Goal: Task Accomplishment & Management: Use online tool/utility

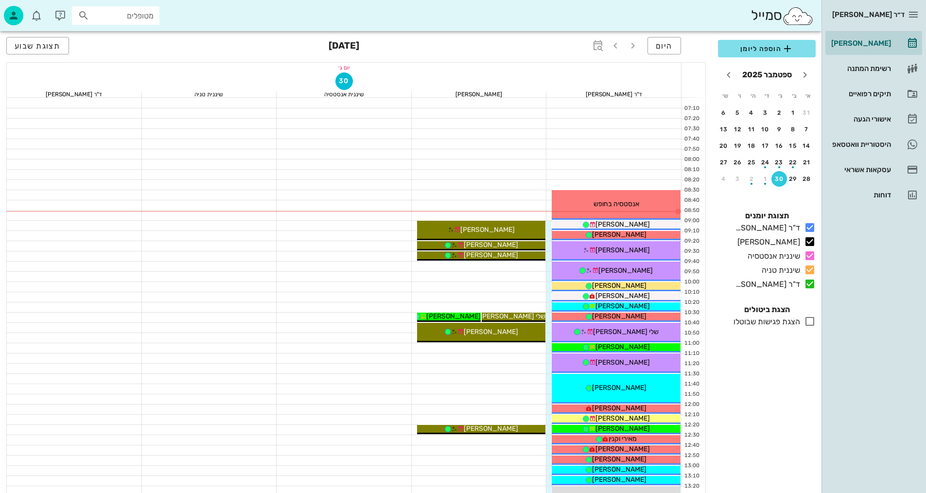
drag, startPoint x: 0, startPoint y: 0, endPoint x: 464, endPoint y: 253, distance: 528.2
click at [743, 399] on div "הוספה ליומן [DATE] א׳ ב׳ ג׳ ד׳ ה׳ ו׳ ש׳ 31 1 2 3 4 5 6 7 8 9 10 11 12 13 14 15 …" at bounding box center [766, 263] width 109 height 459
click at [638, 223] on div "[PERSON_NAME]" at bounding box center [616, 224] width 129 height 10
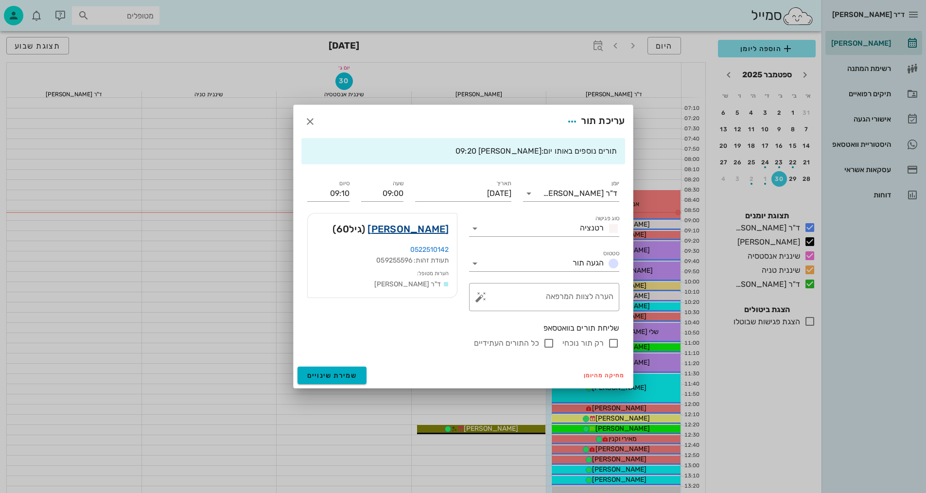
click at [436, 233] on link "[PERSON_NAME]" at bounding box center [408, 229] width 81 height 16
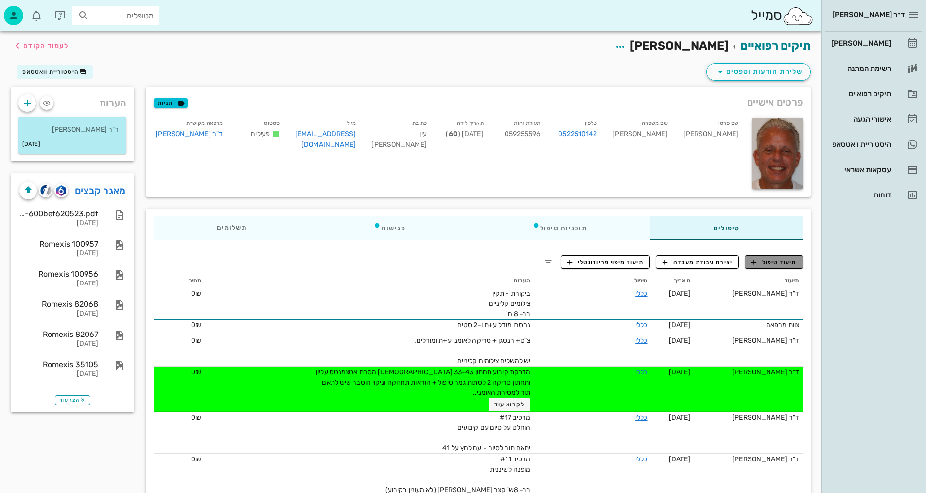
click at [776, 261] on span "תיעוד טיפול" at bounding box center [774, 262] width 45 height 9
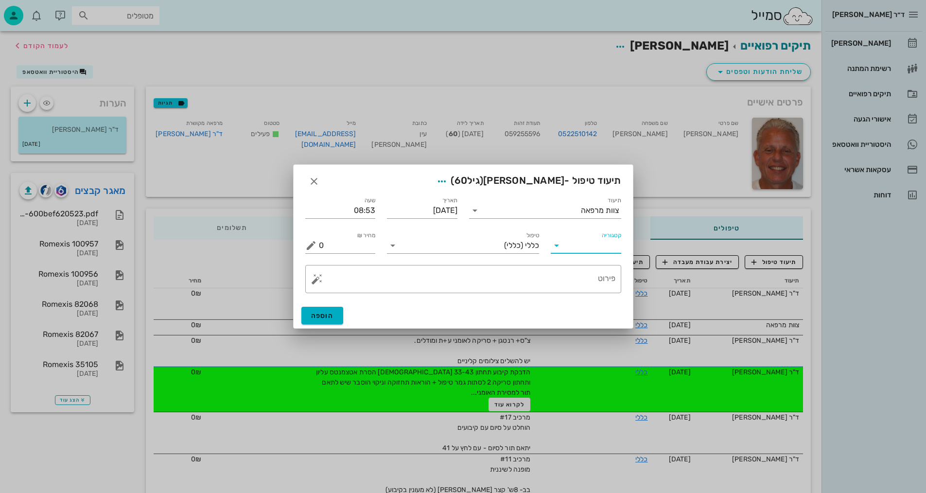
click at [578, 247] on input "קטגוריה" at bounding box center [593, 246] width 55 height 16
click at [591, 273] on div "בדיקות וצילומים" at bounding box center [601, 268] width 85 height 9
type input "בדיקות וצילומים"
click at [517, 244] on input "טיפול" at bounding box center [470, 246] width 139 height 16
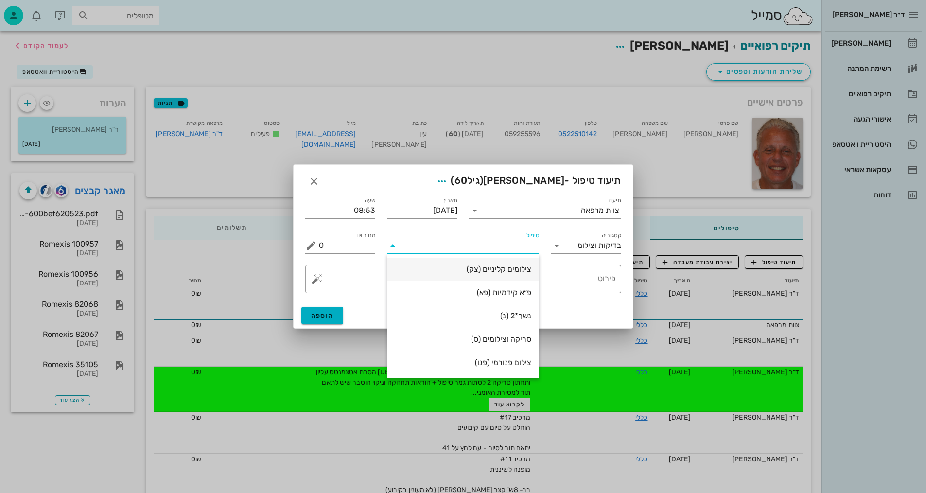
click at [524, 273] on div "צילומים קליניים (צק)" at bounding box center [463, 268] width 137 height 9
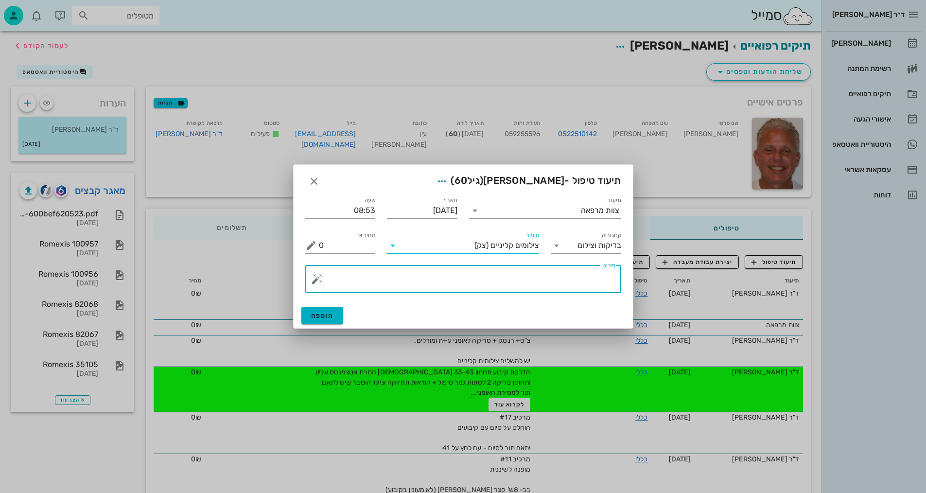
click at [610, 284] on textarea "פירוט" at bounding box center [467, 281] width 297 height 23
type textarea "[PERSON_NAME]- [PERSON_NAME]"
click at [331, 314] on span "הוספה" at bounding box center [322, 316] width 23 height 8
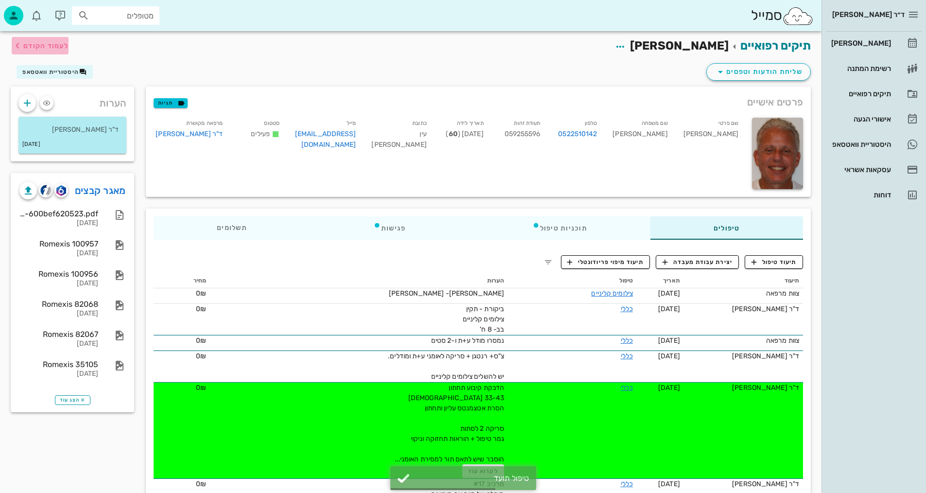
click at [41, 40] on span "לעמוד הקודם" at bounding box center [40, 46] width 57 height 12
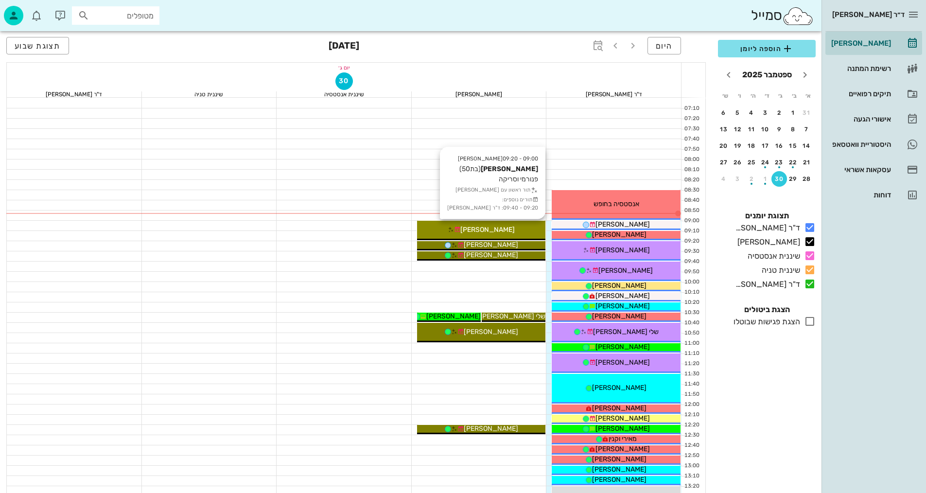
click at [534, 231] on div "[PERSON_NAME]" at bounding box center [481, 230] width 129 height 10
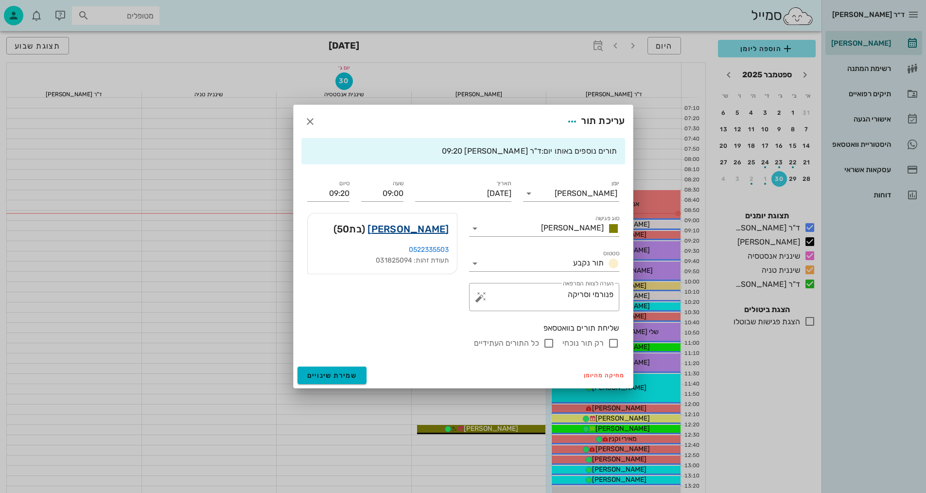
click at [431, 230] on link "[PERSON_NAME]" at bounding box center [408, 229] width 81 height 16
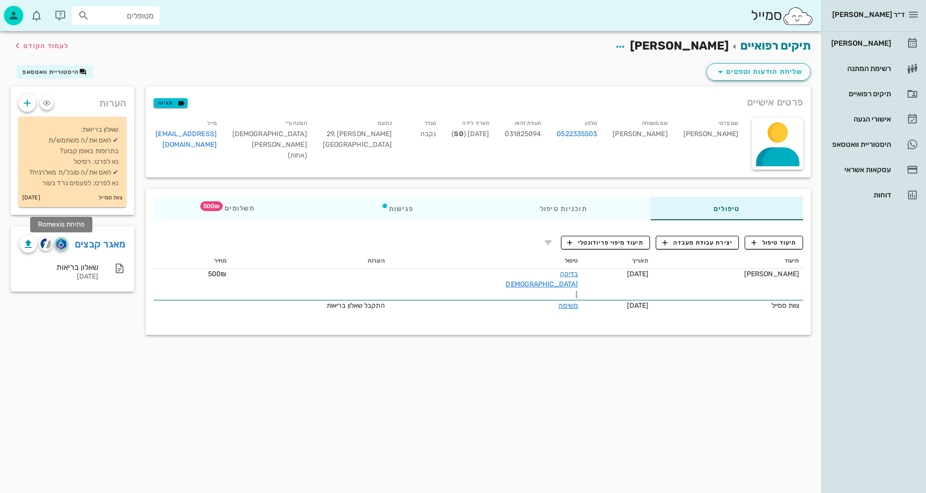
click at [60, 242] on img "button" at bounding box center [60, 244] width 9 height 11
click at [778, 247] on button "תיעוד טיפול" at bounding box center [774, 243] width 58 height 14
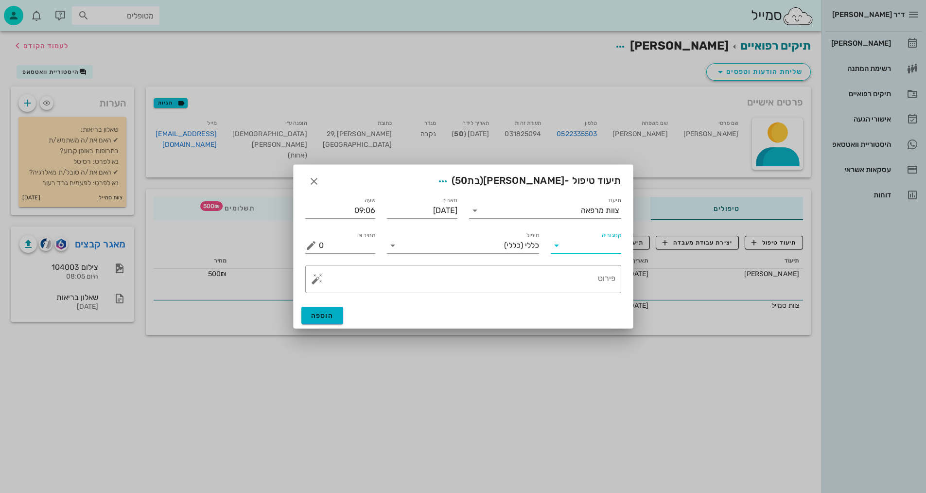
click at [584, 245] on input "קטגוריה" at bounding box center [593, 246] width 55 height 16
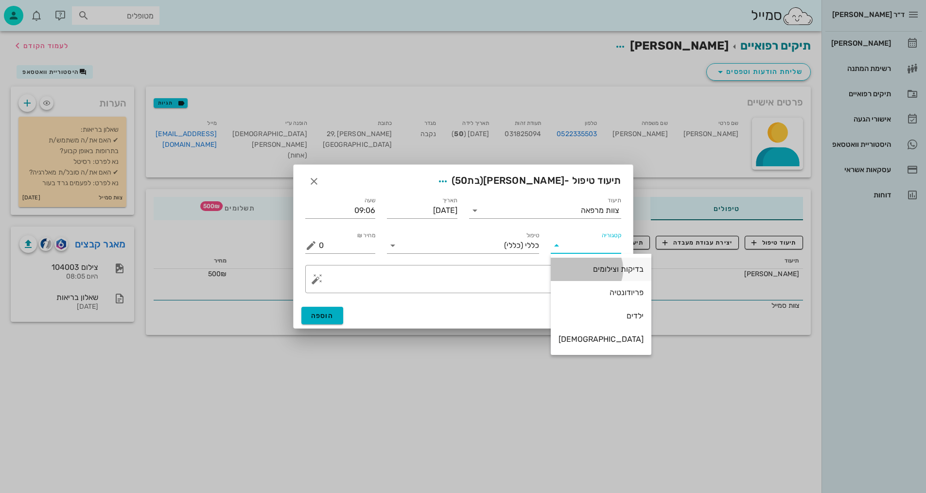
drag, startPoint x: 595, startPoint y: 270, endPoint x: 544, endPoint y: 244, distance: 57.0
click at [595, 270] on div "בדיקות וצילומים" at bounding box center [601, 268] width 85 height 9
type input "בדיקות וצילומים"
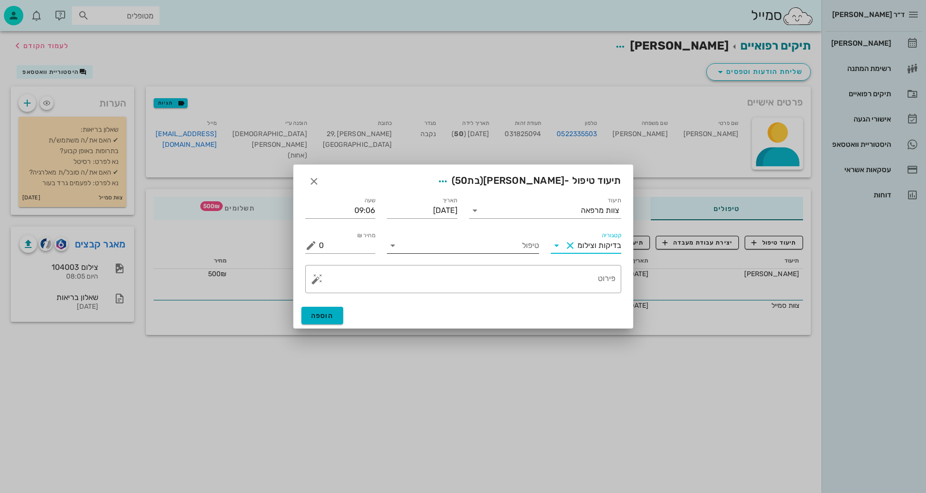
click at [533, 245] on input "טיפול" at bounding box center [470, 246] width 139 height 16
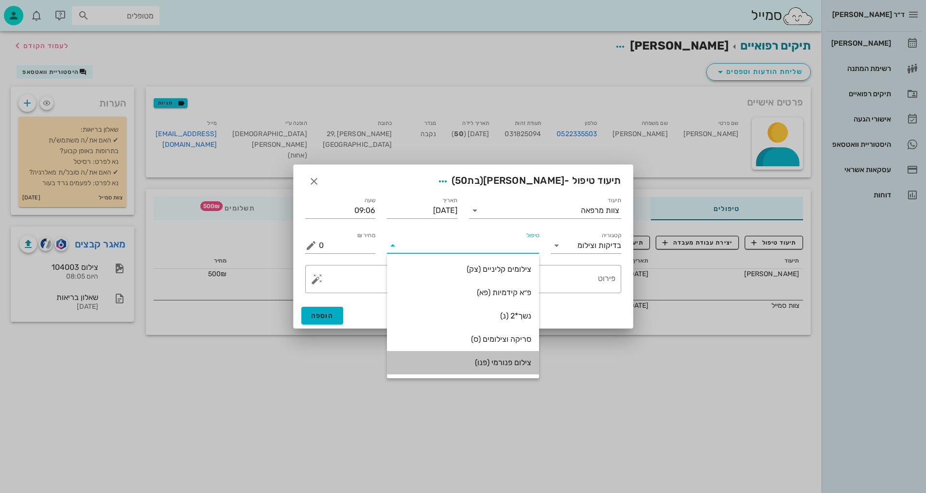
click at [515, 363] on div "צילום פנורמי (פנו)" at bounding box center [463, 362] width 137 height 9
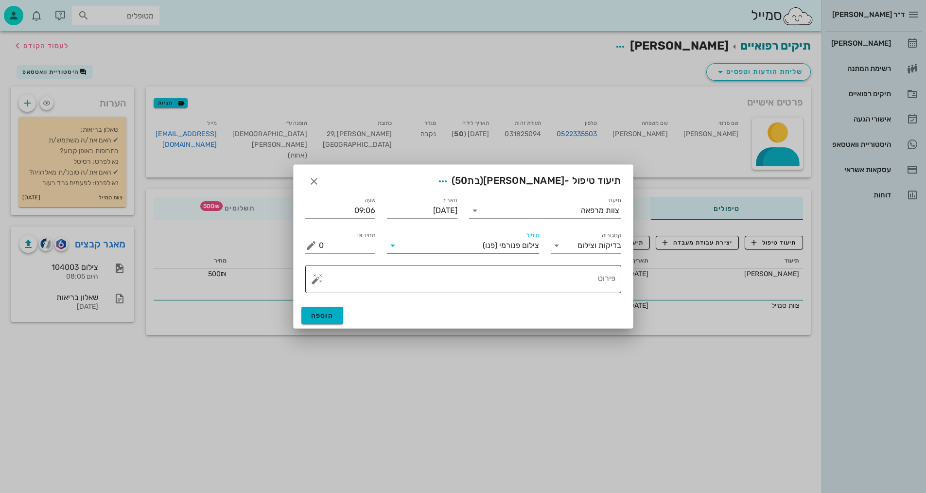
click at [612, 273] on div "פירוט" at bounding box center [467, 279] width 297 height 28
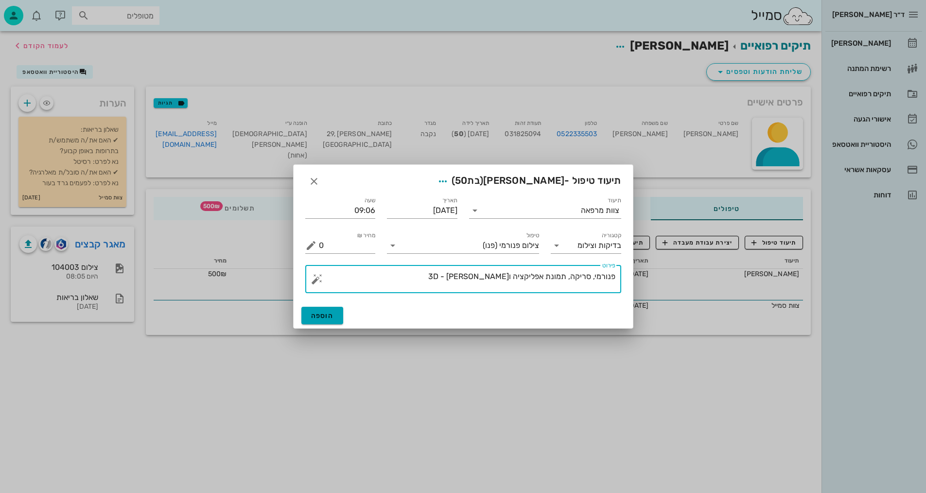
type textarea "פנורמי, סריקה, תמונת אפליקציה ו3D - [PERSON_NAME]"
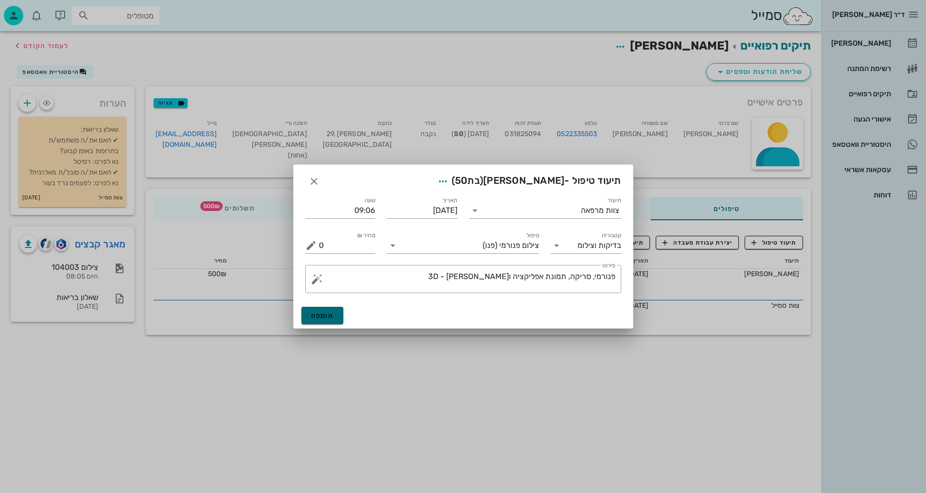
click at [327, 310] on button "הוספה" at bounding box center [322, 316] width 42 height 18
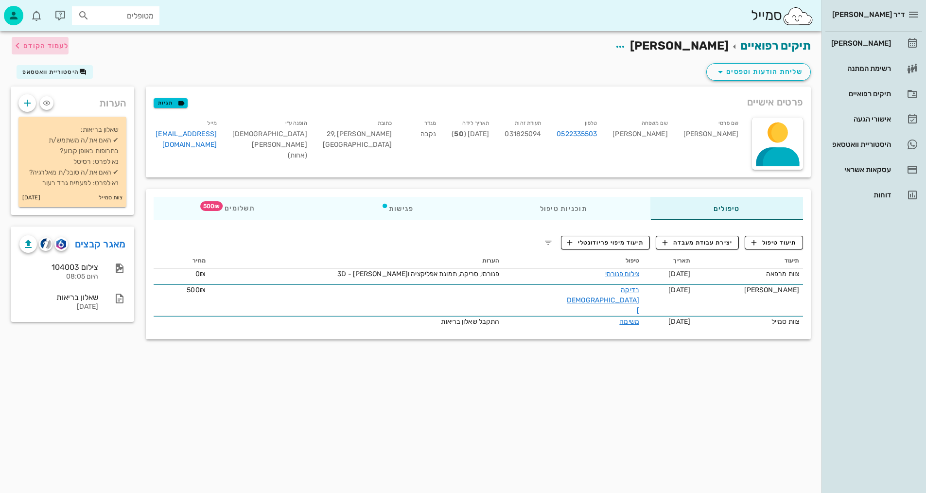
click at [54, 50] on span "לעמוד הקודם" at bounding box center [40, 46] width 57 height 12
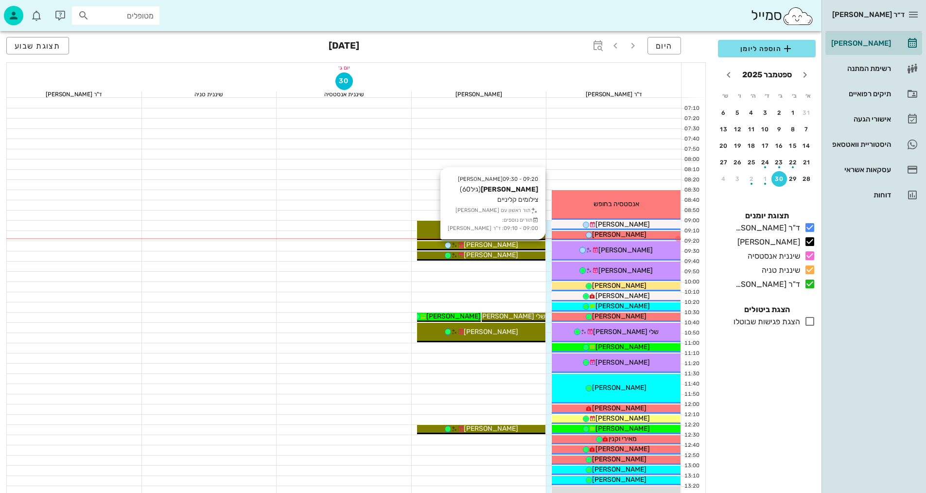
click at [509, 241] on div "[PERSON_NAME]" at bounding box center [481, 245] width 129 height 10
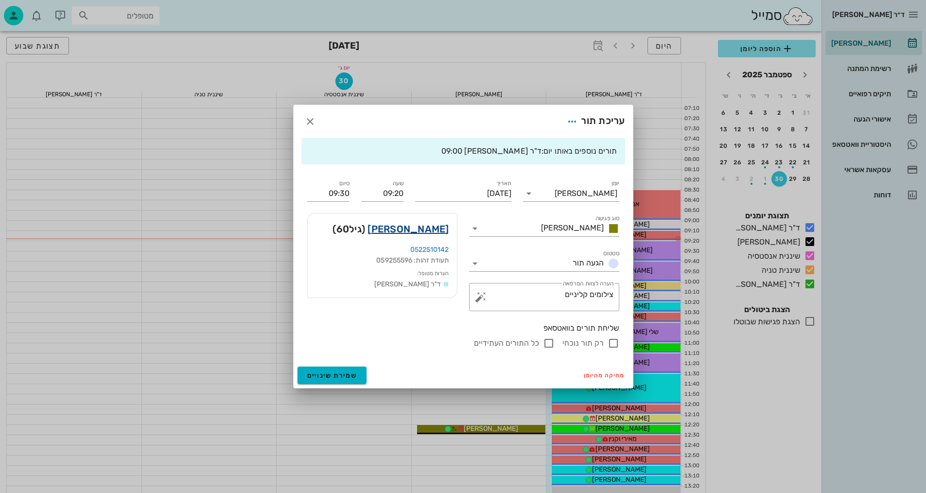
click at [437, 229] on link "[PERSON_NAME]" at bounding box center [408, 229] width 81 height 16
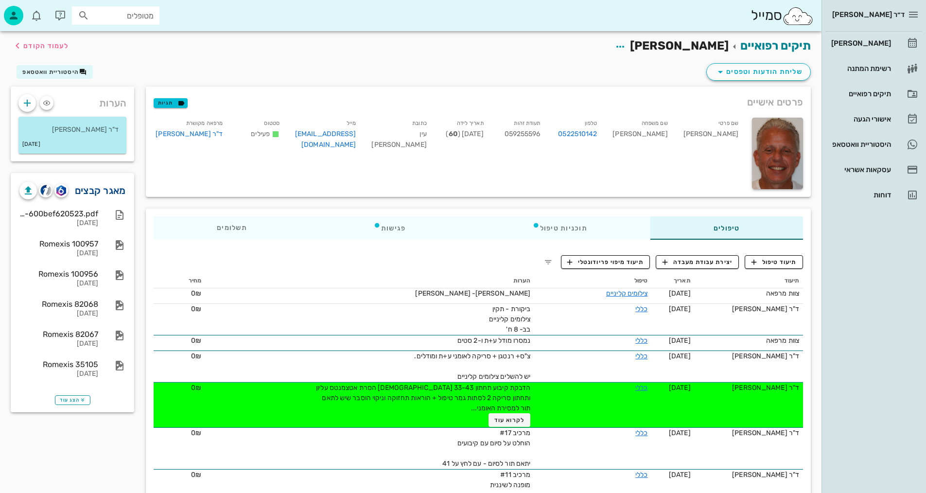
click at [103, 192] on link "מאגר קבצים" at bounding box center [100, 191] width 51 height 16
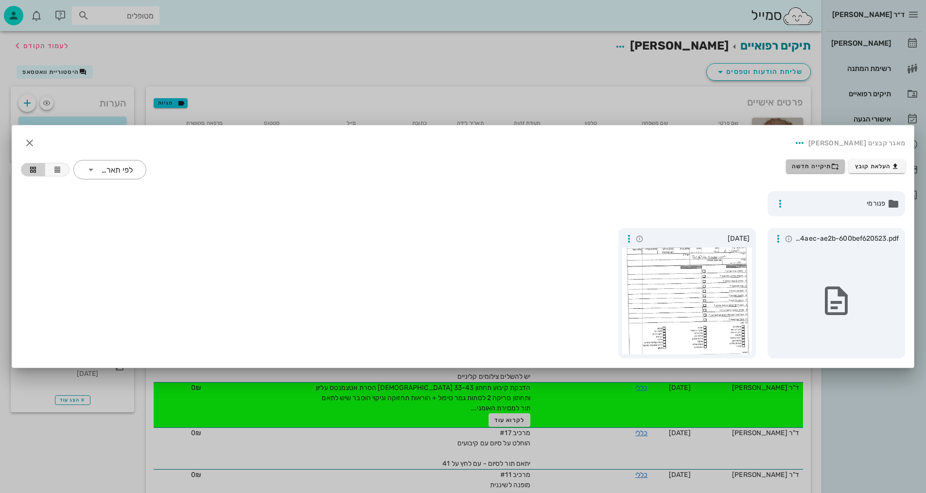
click at [830, 165] on span "תיקייה חדשה" at bounding box center [815, 166] width 47 height 8
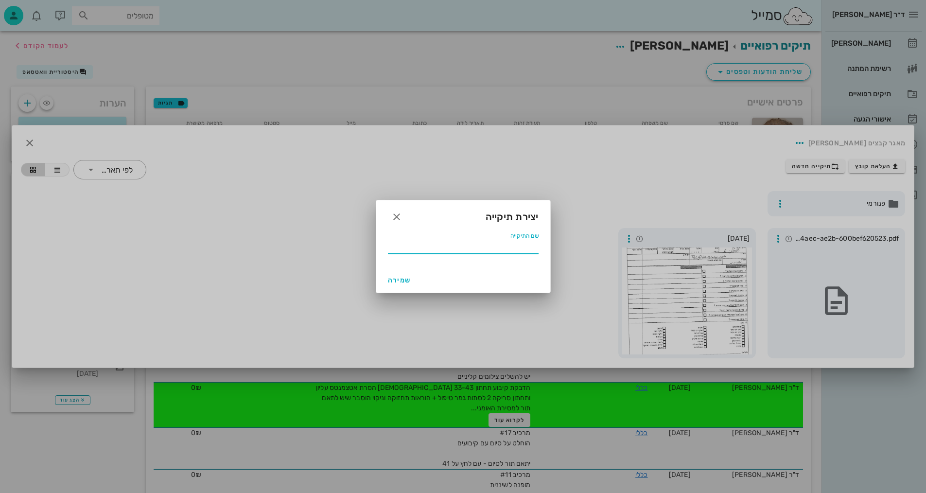
click at [492, 246] on input "שם התיקייה" at bounding box center [463, 246] width 151 height 16
type input "9.2025"
click at [401, 288] on button "שמירה" at bounding box center [399, 280] width 31 height 18
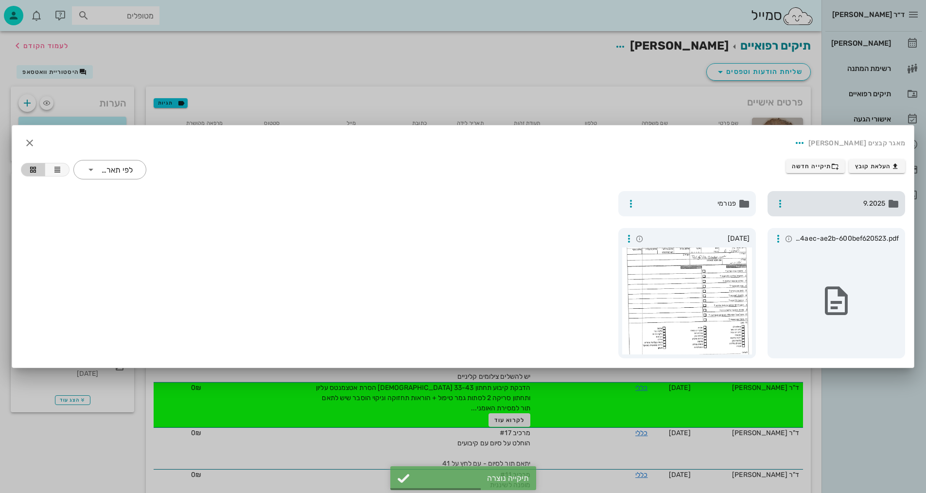
click at [850, 202] on span "9.2025" at bounding box center [837, 203] width 96 height 11
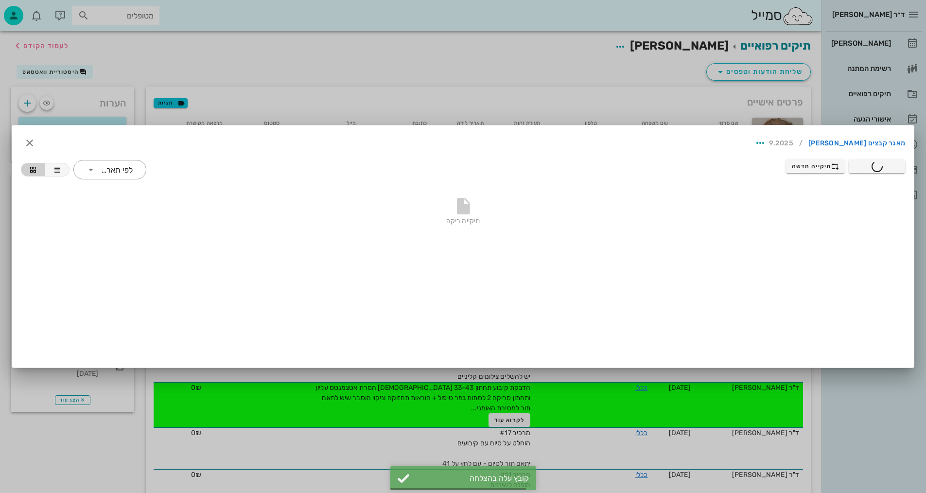
click at [470, 65] on div at bounding box center [463, 246] width 926 height 493
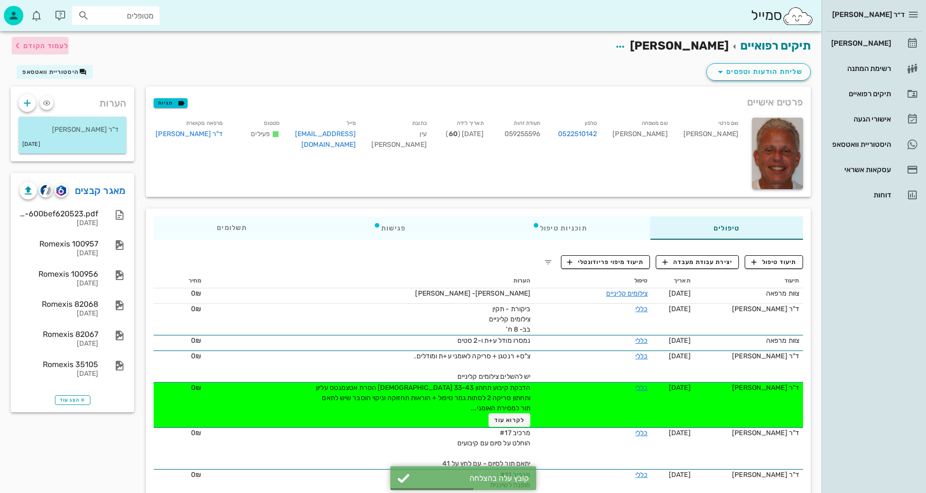
click at [62, 46] on span "לעמוד הקודם" at bounding box center [45, 46] width 45 height 8
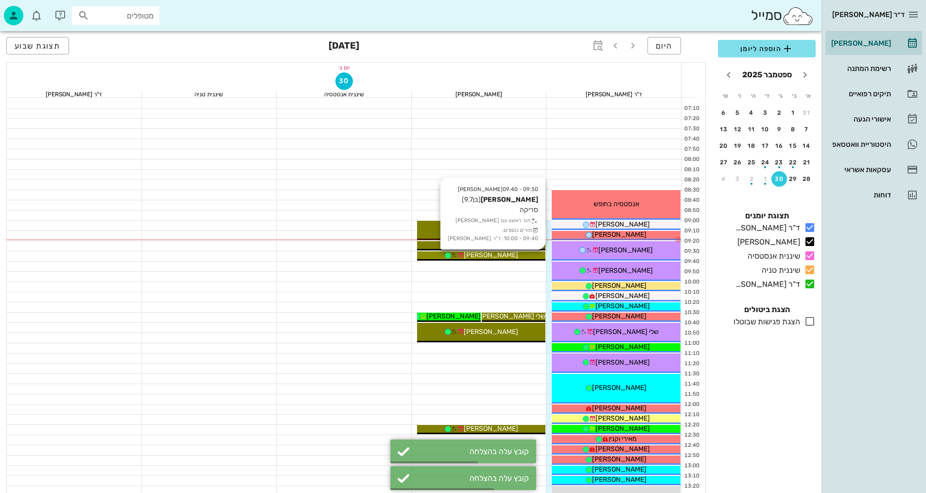
click at [505, 257] on span "[PERSON_NAME]" at bounding box center [491, 255] width 54 height 8
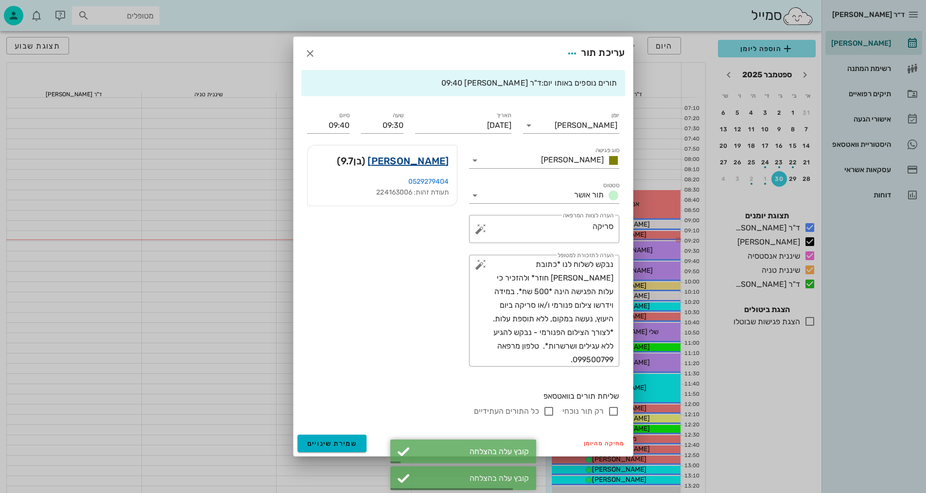
click at [444, 160] on link "[PERSON_NAME]" at bounding box center [408, 161] width 81 height 16
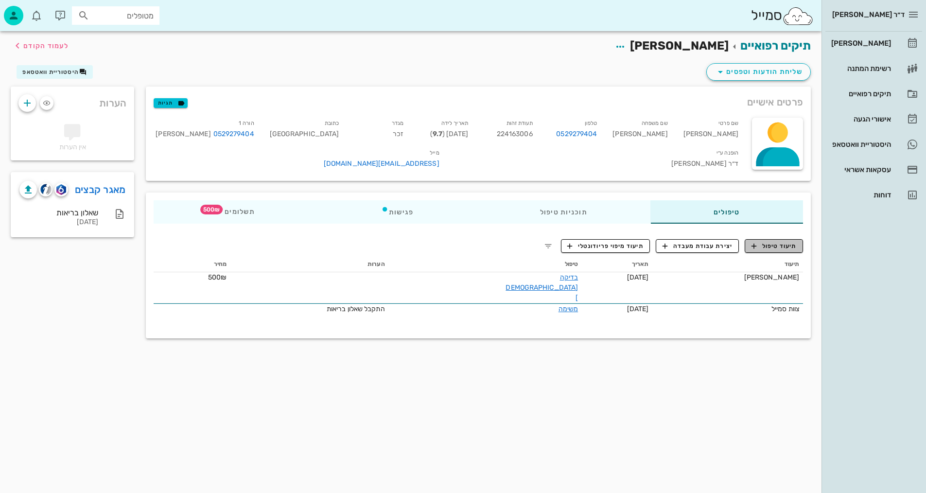
click at [761, 246] on span "תיעוד טיפול" at bounding box center [774, 246] width 45 height 9
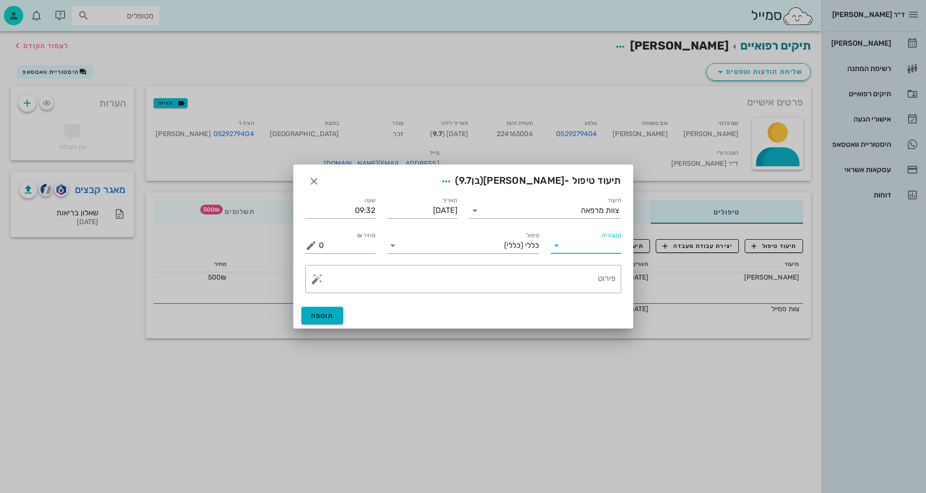
click at [588, 248] on input "קטגוריה" at bounding box center [593, 246] width 55 height 16
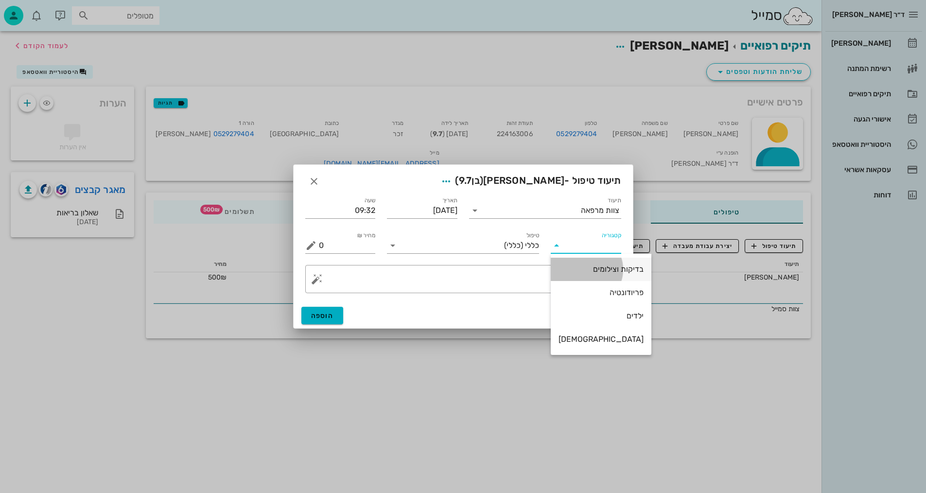
drag, startPoint x: 590, startPoint y: 273, endPoint x: 563, endPoint y: 247, distance: 37.8
click at [590, 272] on div "בדיקות וצילומים" at bounding box center [601, 268] width 85 height 9
type input "בדיקות וצילומים"
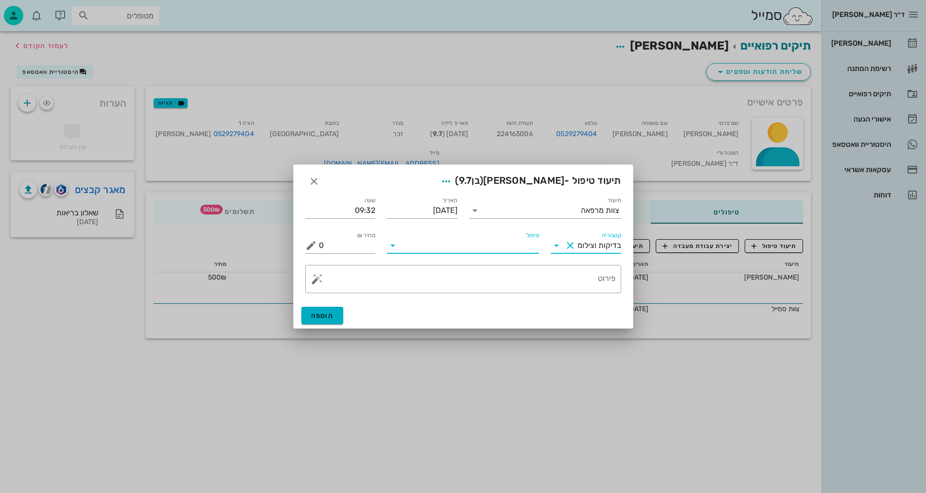
click at [524, 239] on input "טיפול" at bounding box center [470, 246] width 139 height 16
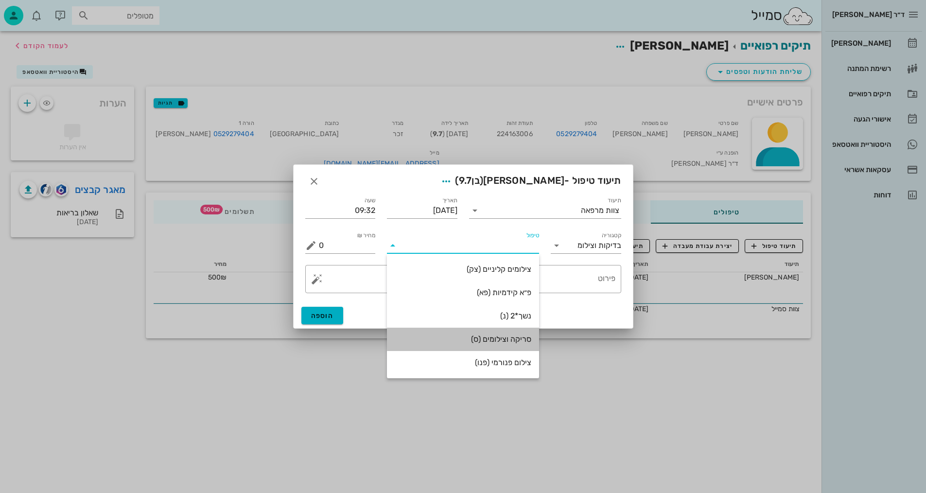
click at [517, 339] on div "סריקה וצילומים (ס)" at bounding box center [463, 338] width 137 height 9
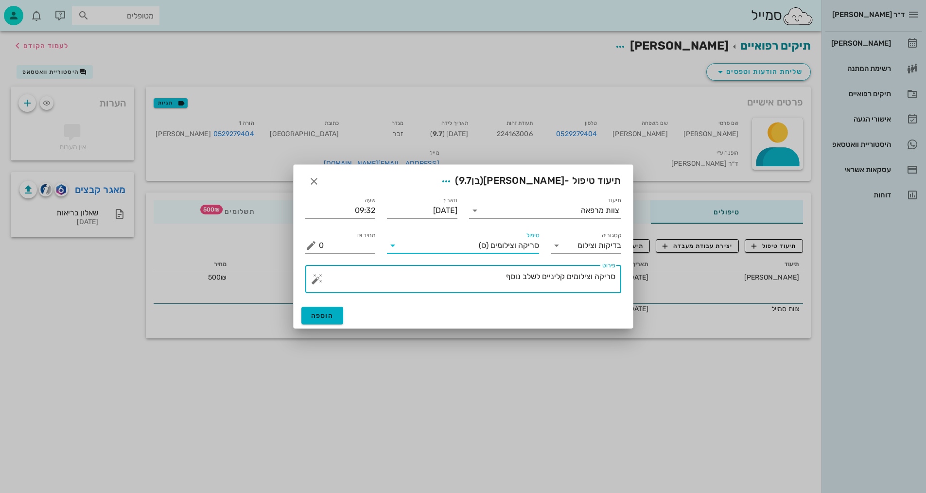
drag, startPoint x: 508, startPoint y: 273, endPoint x: 584, endPoint y: 285, distance: 76.7
click at [590, 284] on textarea "סריקה וצילומים קליניים לשלב נוסף" at bounding box center [467, 281] width 297 height 23
type textarea "[PERSON_NAME], תמונת אפליקציה, ו3D - [PERSON_NAME]"
click at [330, 312] on span "הוספה" at bounding box center [322, 316] width 23 height 8
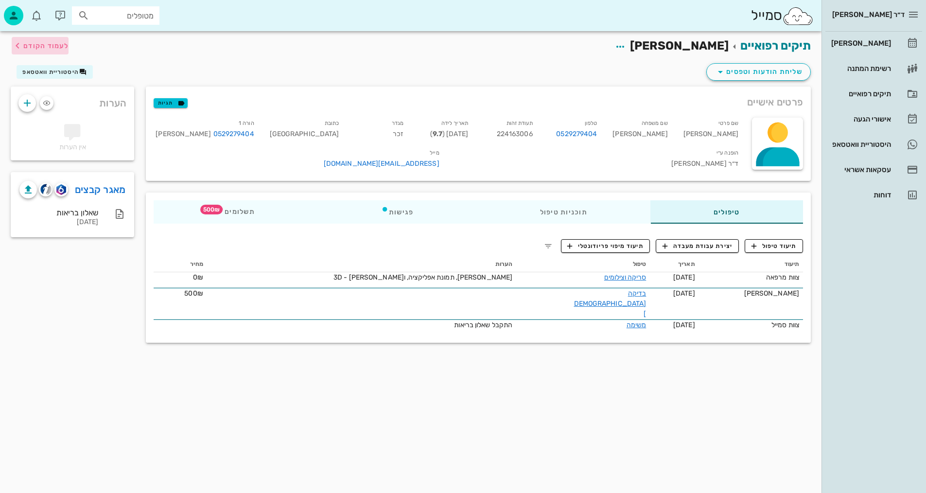
click at [46, 46] on span "לעמוד הקודם" at bounding box center [45, 46] width 45 height 8
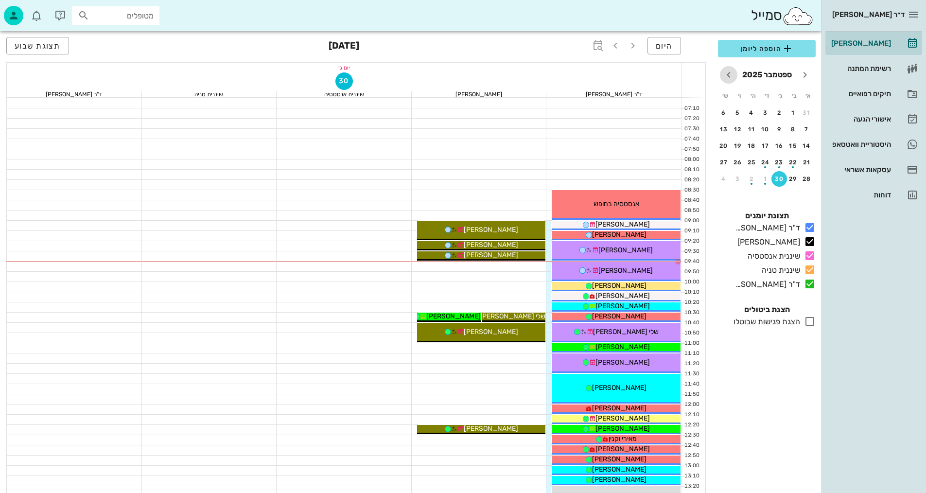
click at [734, 74] on span "חודש הבא" at bounding box center [729, 75] width 18 height 12
click at [808, 130] on div "5" at bounding box center [807, 129] width 16 height 7
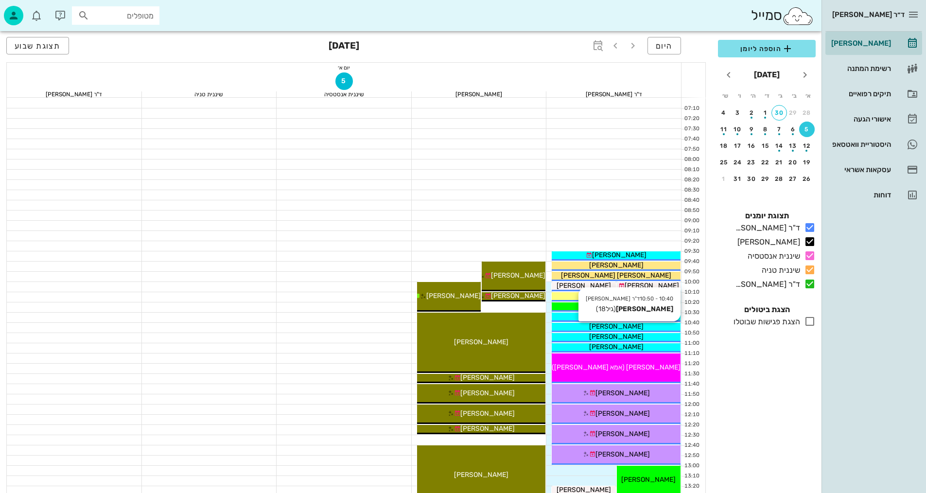
click at [637, 329] on div "[PERSON_NAME]" at bounding box center [616, 326] width 129 height 10
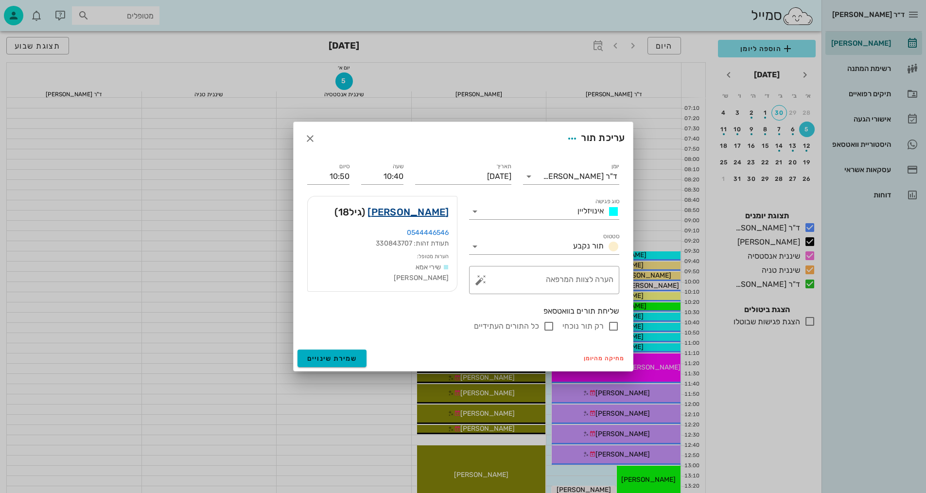
click at [432, 210] on link "[PERSON_NAME]" at bounding box center [408, 212] width 81 height 16
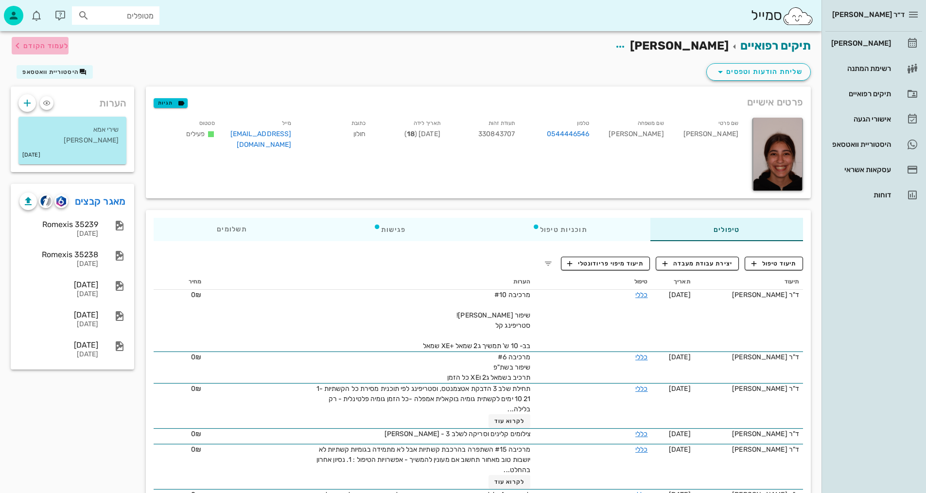
click at [49, 40] on span "לעמוד הקודם" at bounding box center [40, 46] width 57 height 12
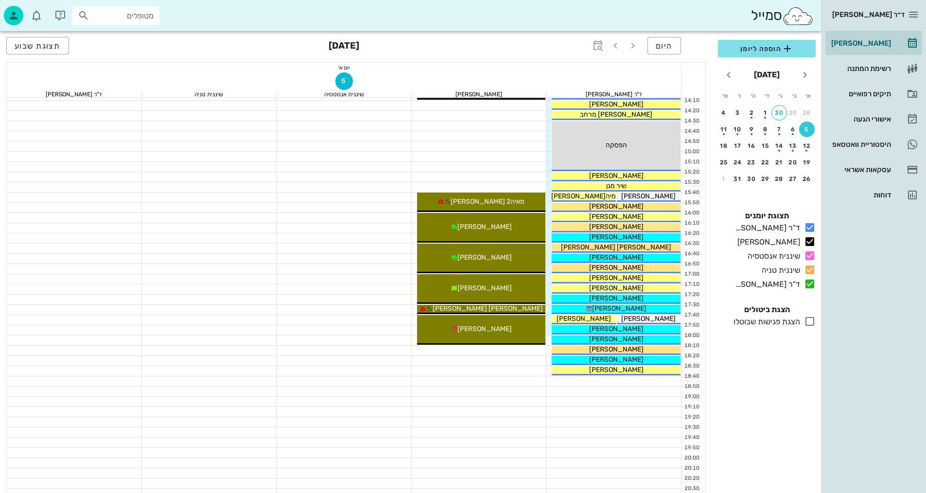
scroll to position [438, 0]
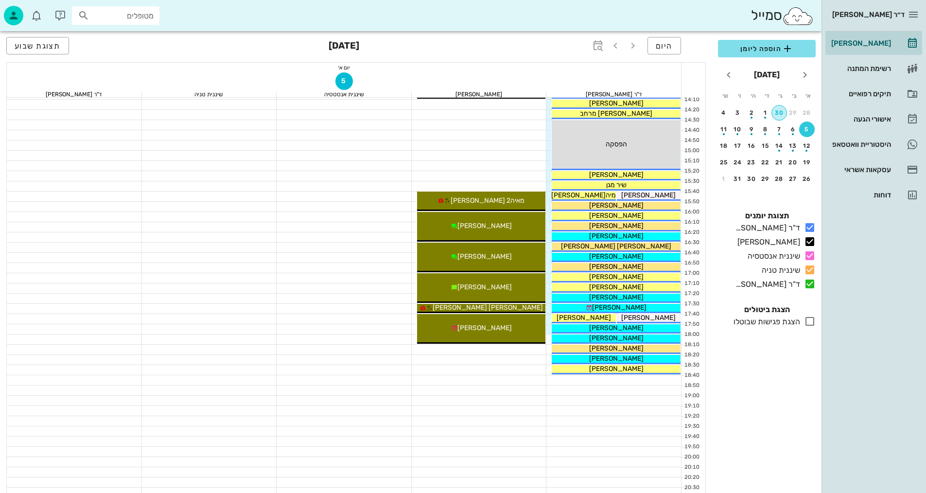
click at [780, 110] on div "30" at bounding box center [779, 112] width 15 height 7
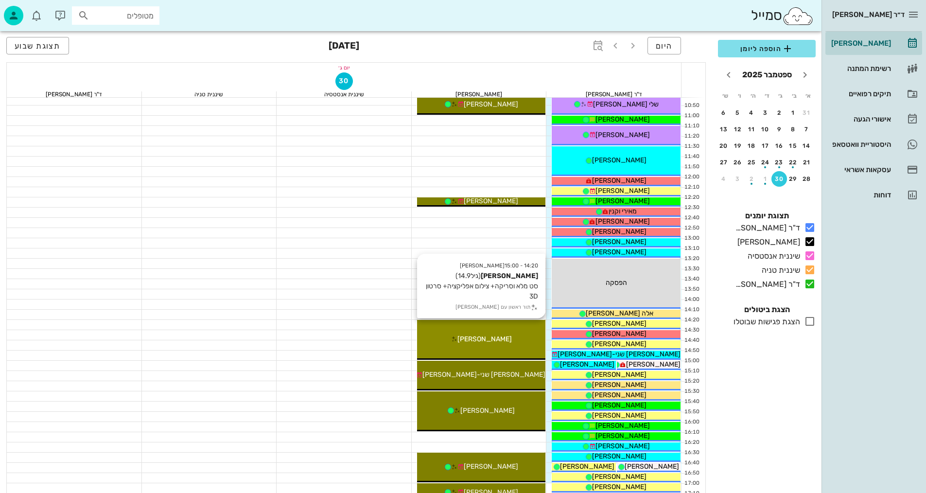
scroll to position [243, 0]
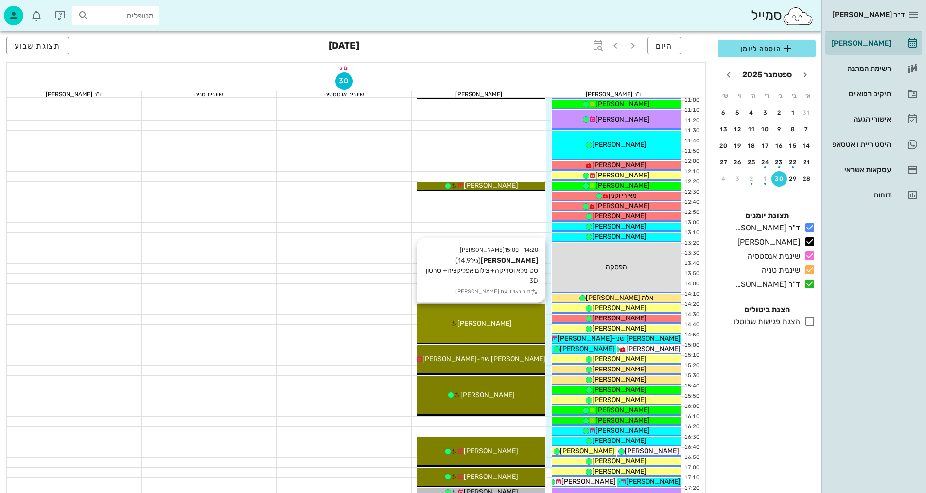
click at [509, 316] on div "14:20 - 15:00 [PERSON_NAME] [PERSON_NAME] (גיל 14.9 ) סט מלא וסריקה+ צילום אפלי…" at bounding box center [481, 324] width 129 height 40
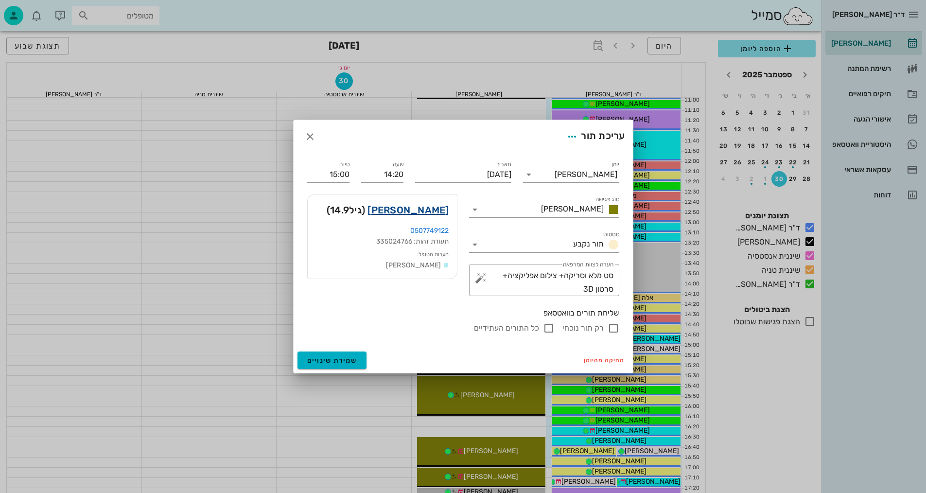
click at [442, 212] on link "[PERSON_NAME]" at bounding box center [408, 210] width 81 height 16
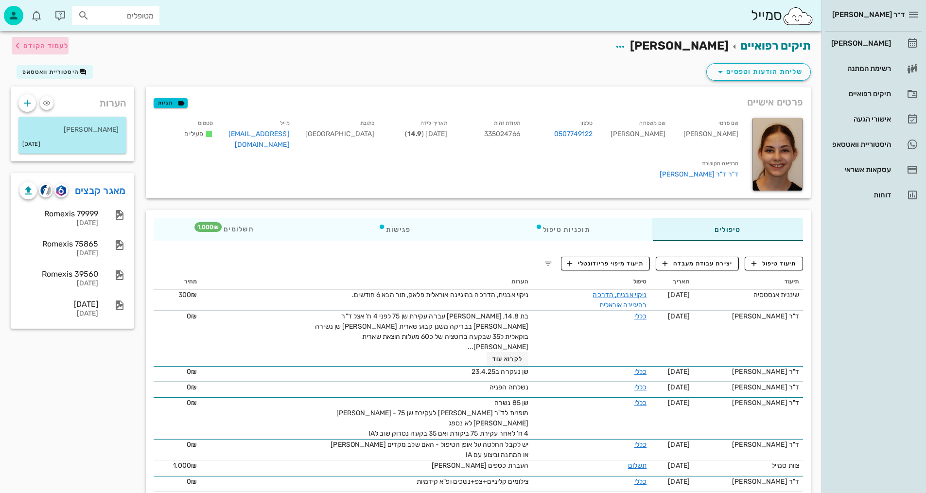
click at [53, 47] on span "לעמוד הקודם" at bounding box center [45, 46] width 45 height 8
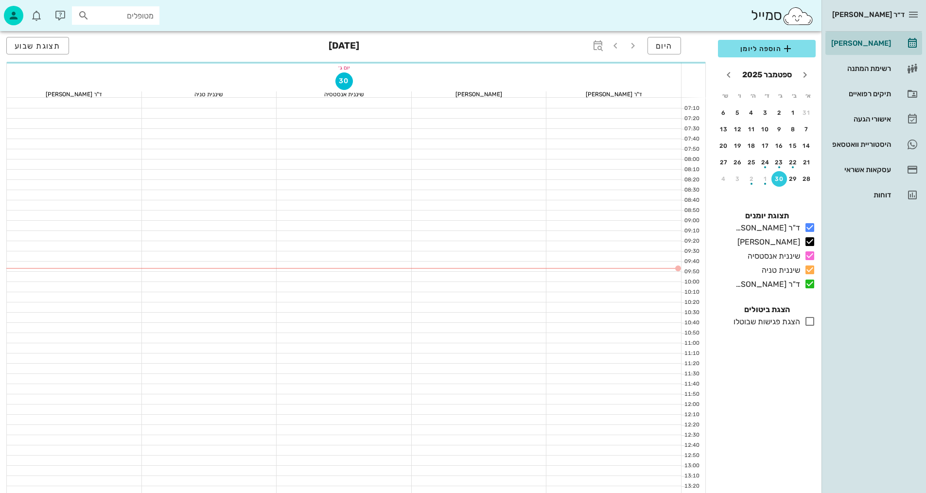
scroll to position [243, 0]
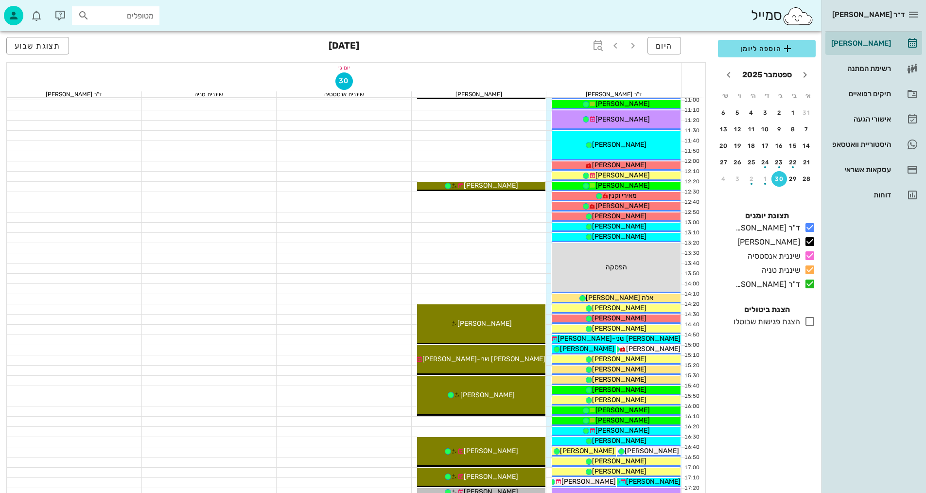
click at [379, 429] on div at bounding box center [344, 432] width 135 height 10
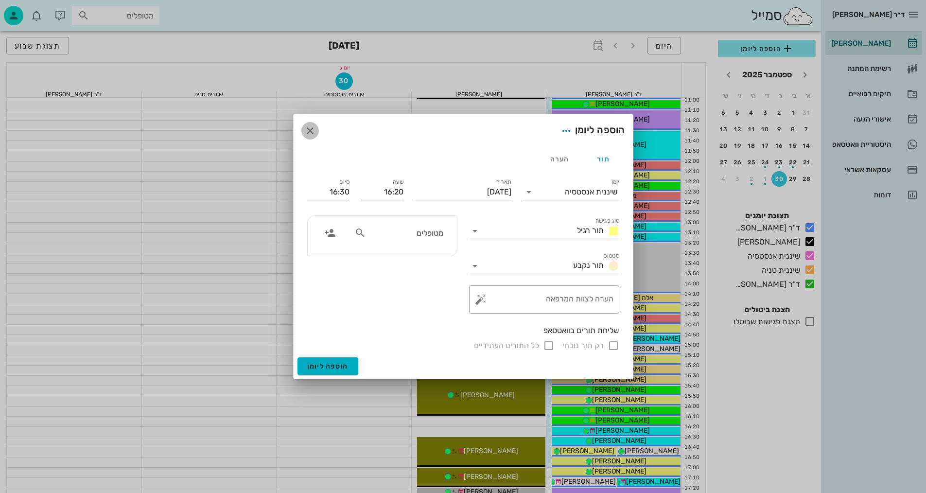
drag, startPoint x: 309, startPoint y: 132, endPoint x: 322, endPoint y: 154, distance: 25.7
click at [309, 132] on icon "button" at bounding box center [310, 131] width 12 height 12
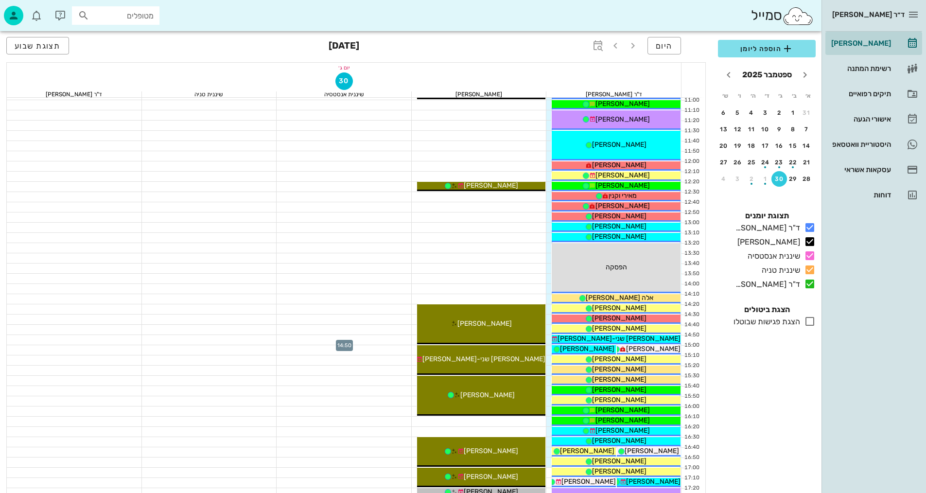
click at [333, 341] on div at bounding box center [344, 340] width 135 height 10
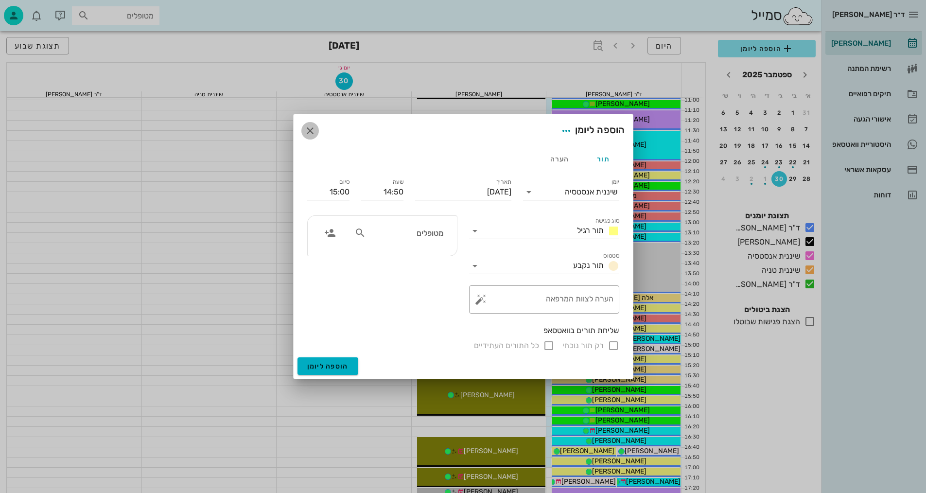
click at [305, 133] on icon "button" at bounding box center [310, 131] width 12 height 12
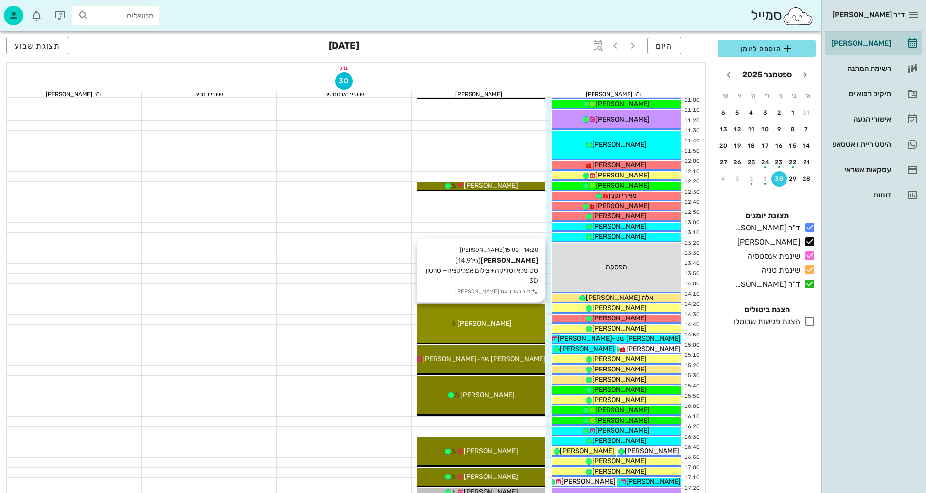
click at [511, 317] on div "14:20 - 15:00 [PERSON_NAME] [PERSON_NAME] (גיל 14.9 ) סט מלא וסריקה+ צילום אפלי…" at bounding box center [481, 324] width 129 height 40
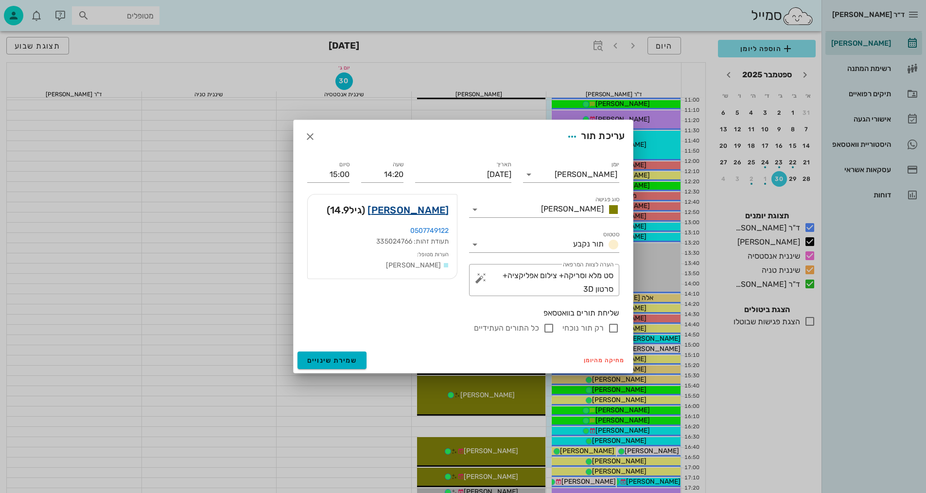
click at [428, 208] on link "[PERSON_NAME]" at bounding box center [408, 210] width 81 height 16
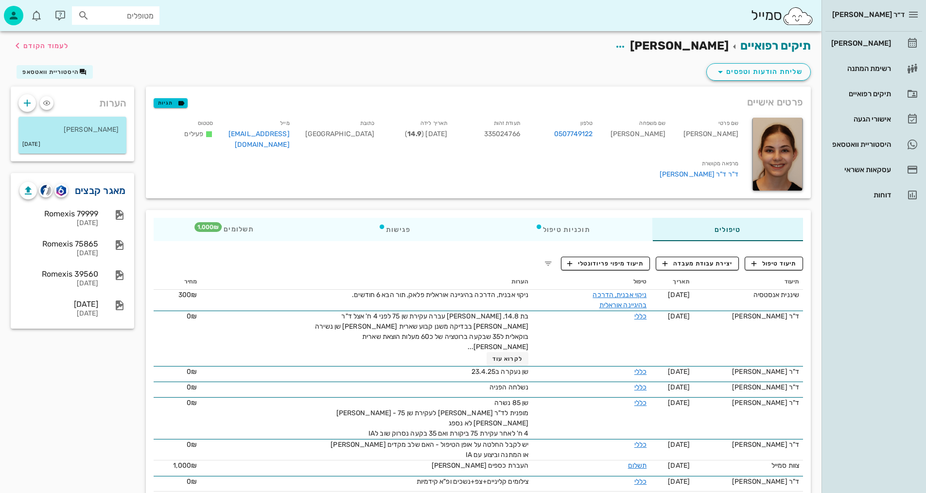
click at [115, 185] on link "מאגר קבצים" at bounding box center [100, 191] width 51 height 16
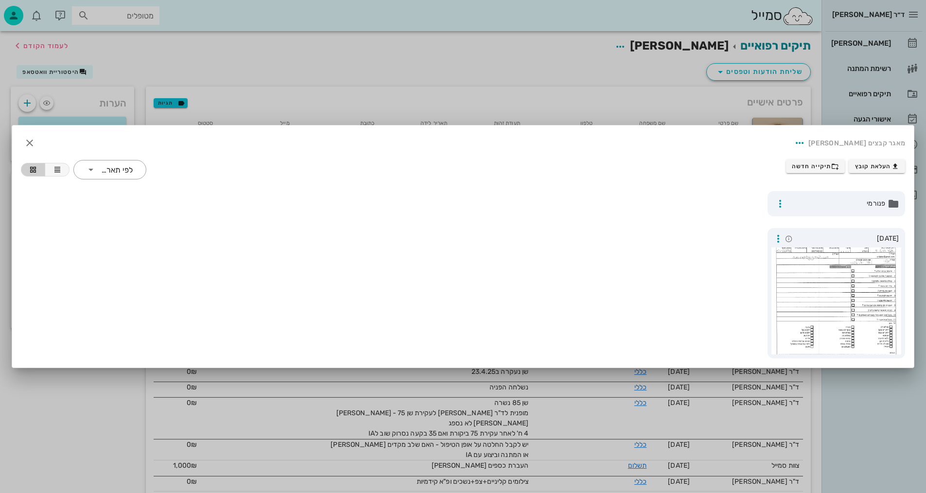
click at [238, 53] on div at bounding box center [463, 246] width 926 height 493
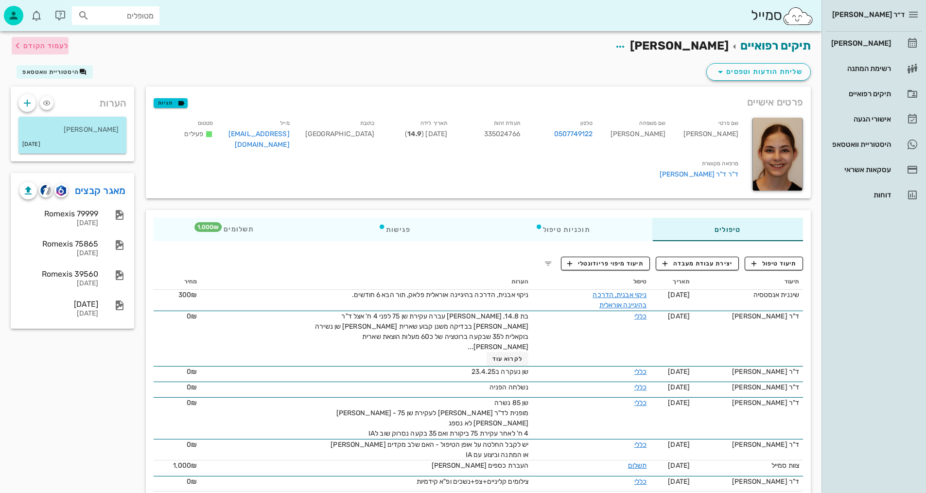
click at [34, 50] on span "לעמוד הקודם" at bounding box center [45, 46] width 45 height 8
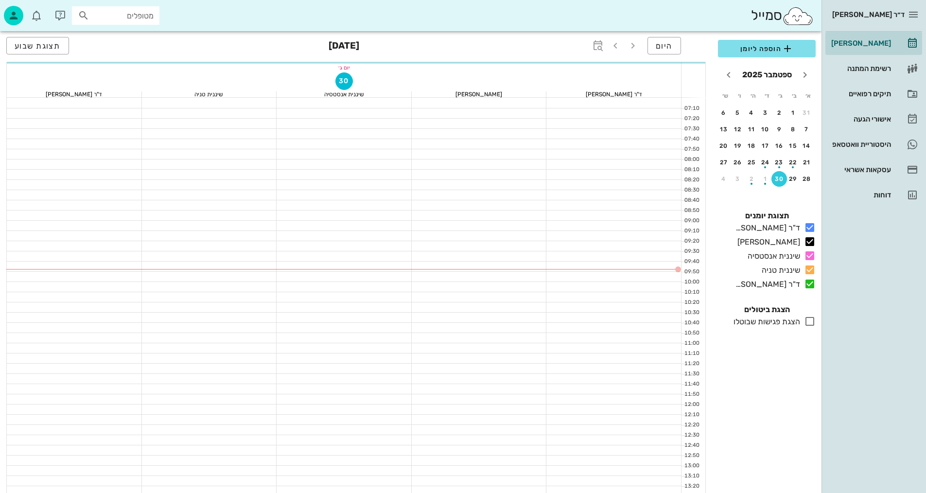
scroll to position [243, 0]
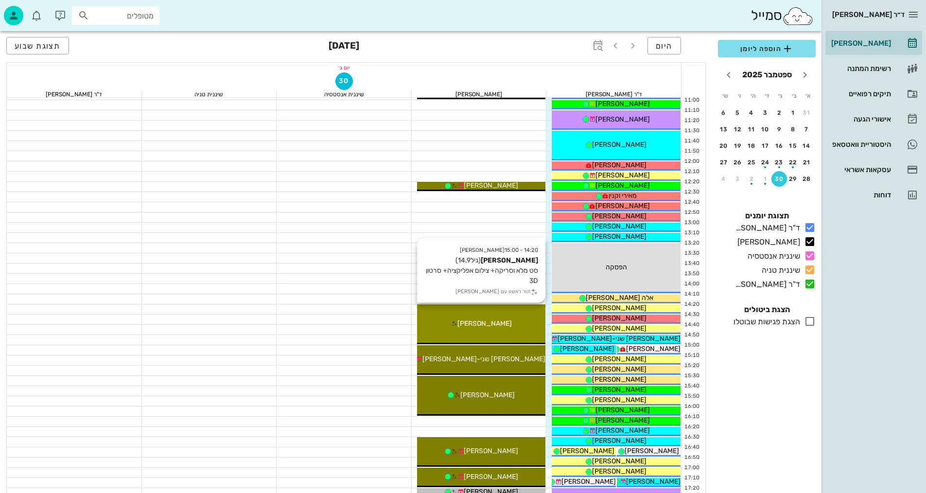
click at [523, 325] on div "[PERSON_NAME]" at bounding box center [481, 323] width 129 height 10
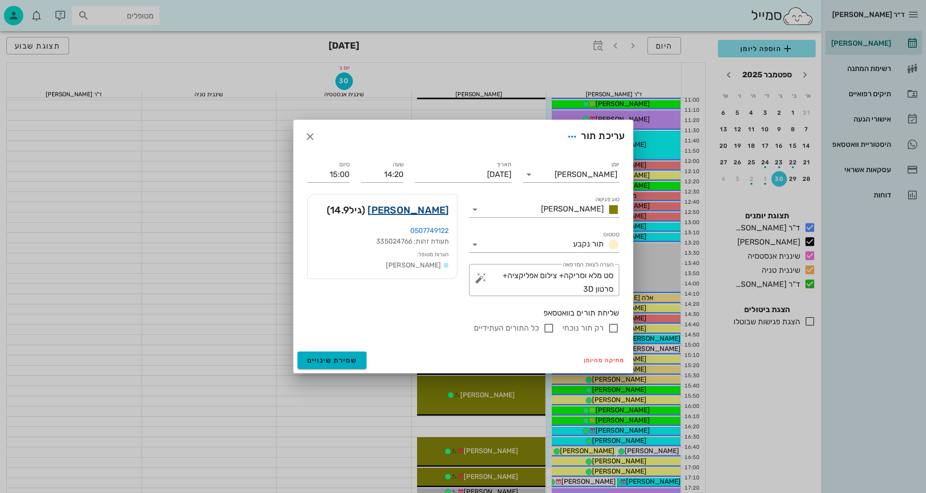
click at [440, 210] on link "[PERSON_NAME]" at bounding box center [408, 210] width 81 height 16
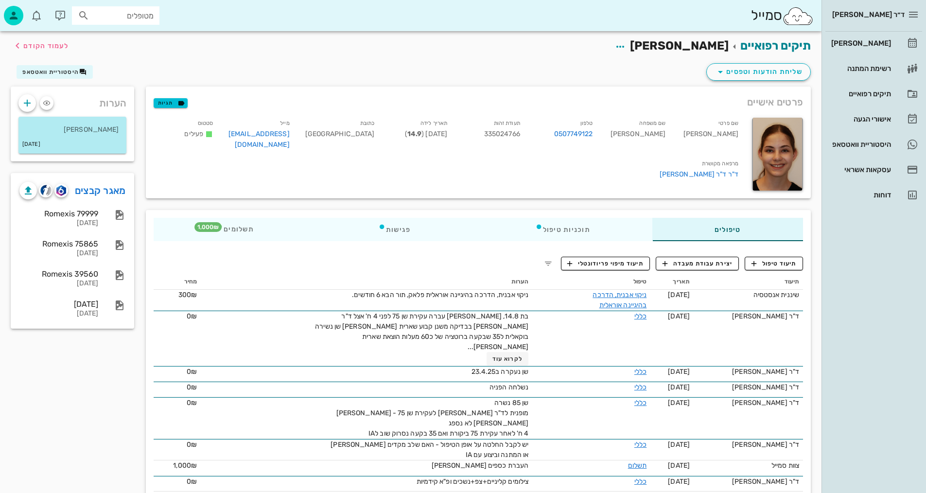
drag, startPoint x: 708, startPoint y: 164, endPoint x: 714, endPoint y: 168, distance: 6.8
click at [714, 168] on div "שם פרטי [PERSON_NAME] שם משפחה [PERSON_NAME] טלפון 0507749122 תעודת זהות 335024…" at bounding box center [447, 154] width 598 height 85
click at [57, 48] on span "לעמוד הקודם" at bounding box center [45, 46] width 45 height 8
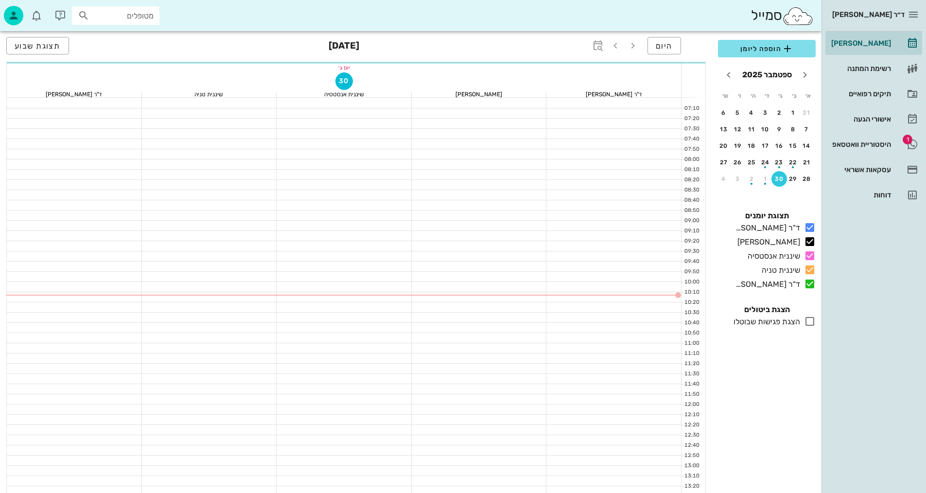
scroll to position [243, 0]
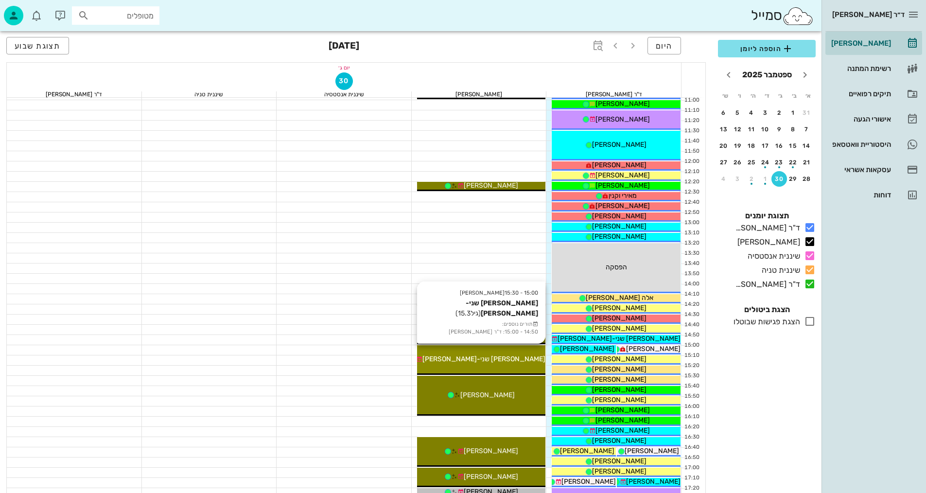
click at [507, 357] on span "[PERSON_NAME] שני-[PERSON_NAME]" at bounding box center [483, 359] width 123 height 8
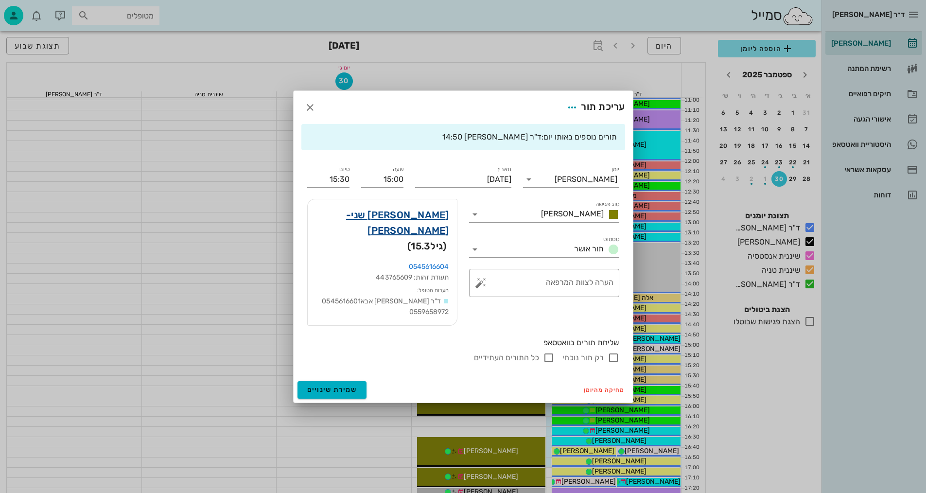
click at [442, 225] on link "[PERSON_NAME] שני-[PERSON_NAME]" at bounding box center [382, 222] width 134 height 31
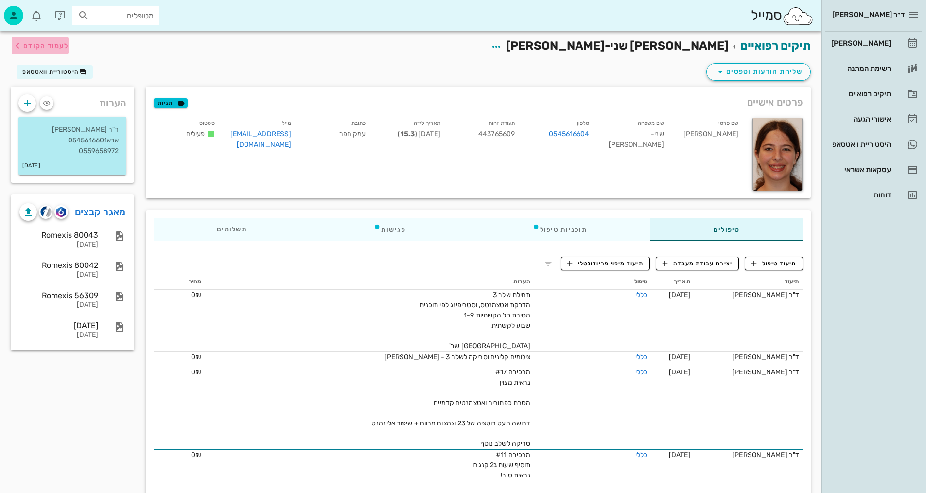
click at [51, 48] on span "לעמוד הקודם" at bounding box center [45, 46] width 45 height 8
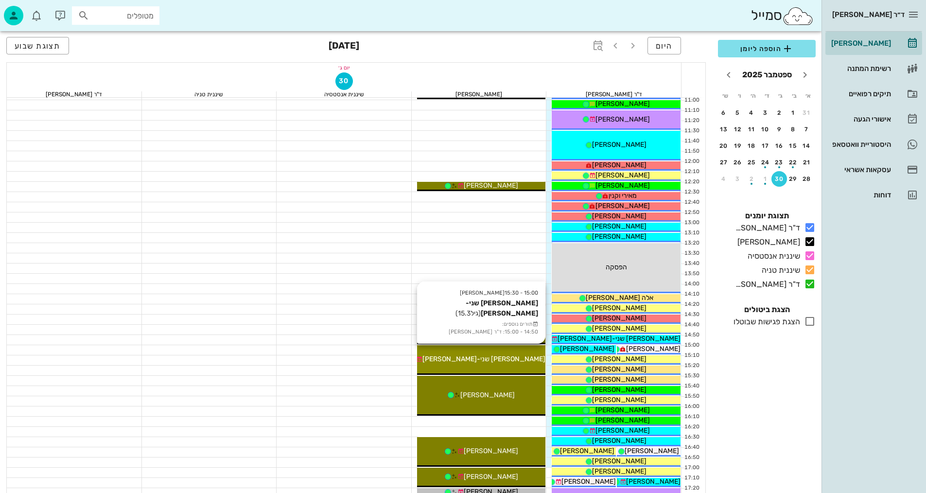
click at [513, 365] on div "15:00 - 15:30 יומן מרפאה [PERSON_NAME] שני-[PERSON_NAME] (גיל 15.3 ) תורים נוספ…" at bounding box center [481, 360] width 129 height 30
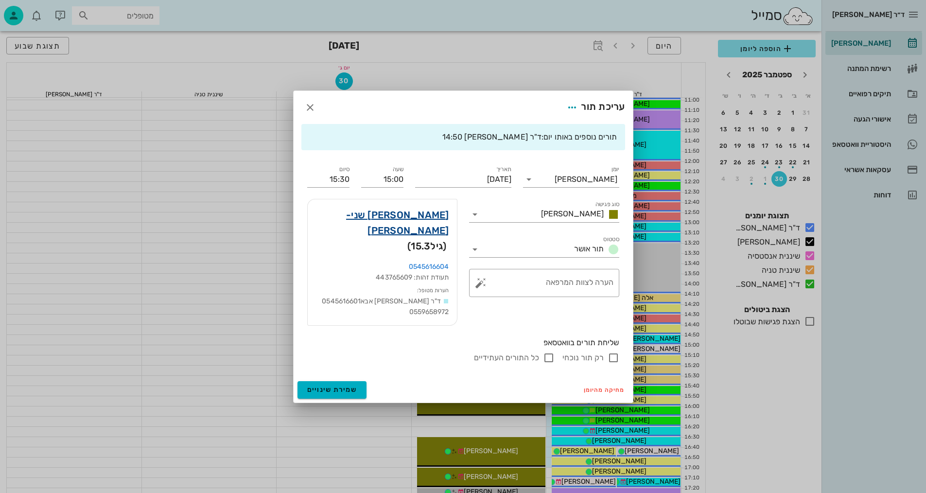
click at [434, 224] on link "[PERSON_NAME] שני-[PERSON_NAME]" at bounding box center [382, 222] width 134 height 31
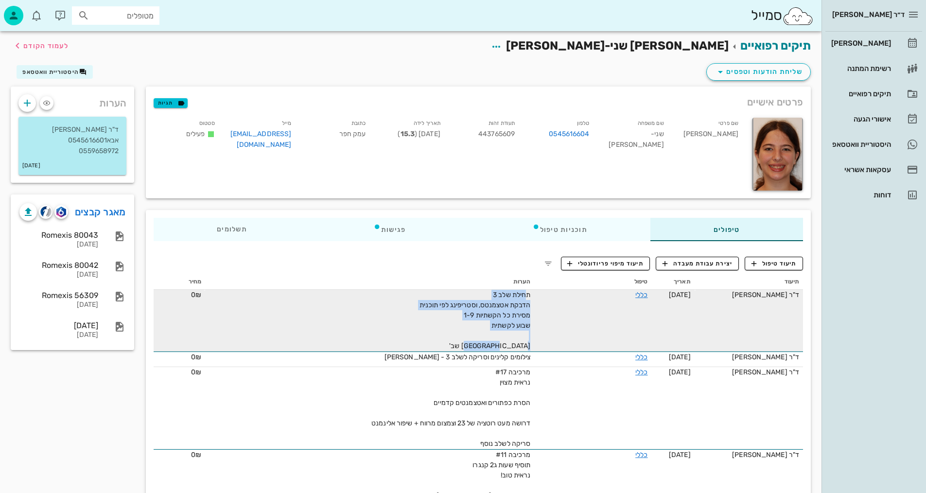
drag, startPoint x: 522, startPoint y: 292, endPoint x: 451, endPoint y: 343, distance: 87.1
click at [451, 343] on div "תחילת שלב 3 הדבקת אטצמנטס, וסטריפינג לפי תוכנית מסירת כל הקשתיות 1-9 שבוע לקשתי…" at bounding box center [421, 320] width 219 height 61
click at [518, 300] on span "תחילת שלב 3 הדבקת אטצמנטס, וסטריפינג לפי תוכנית מסירת כל הקשתיות 1-9 שבוע לקשתי…" at bounding box center [475, 320] width 111 height 59
click at [496, 298] on div "תחילת שלב 3 הדבקת אטצמנטס, וסטריפינג לפי תוכנית מסירת כל הקשתיות 1-9 שבוע לקשתי…" at bounding box center [421, 320] width 219 height 61
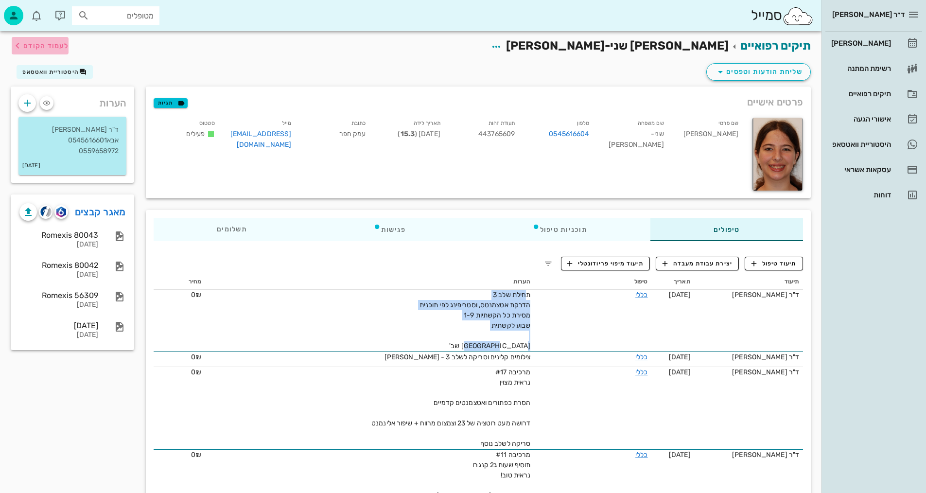
click at [63, 44] on span "לעמוד הקודם" at bounding box center [45, 46] width 45 height 8
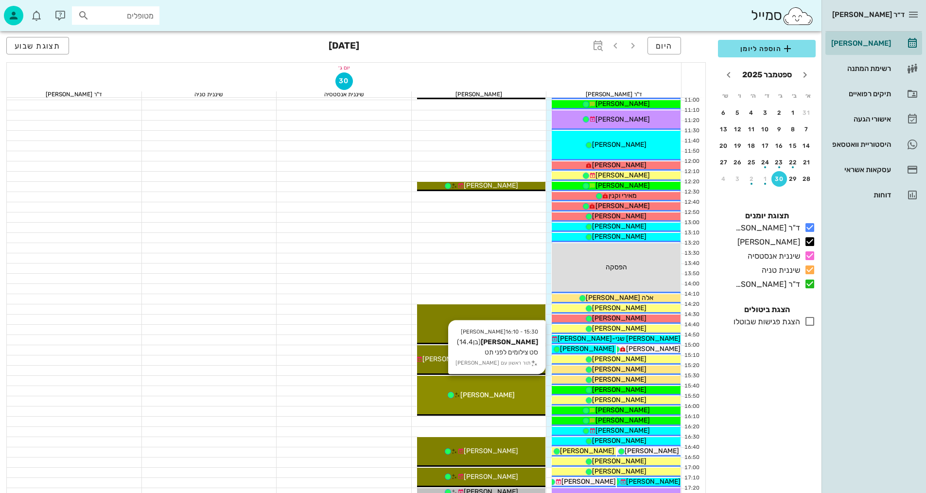
click at [480, 397] on span "[PERSON_NAME]" at bounding box center [487, 395] width 54 height 8
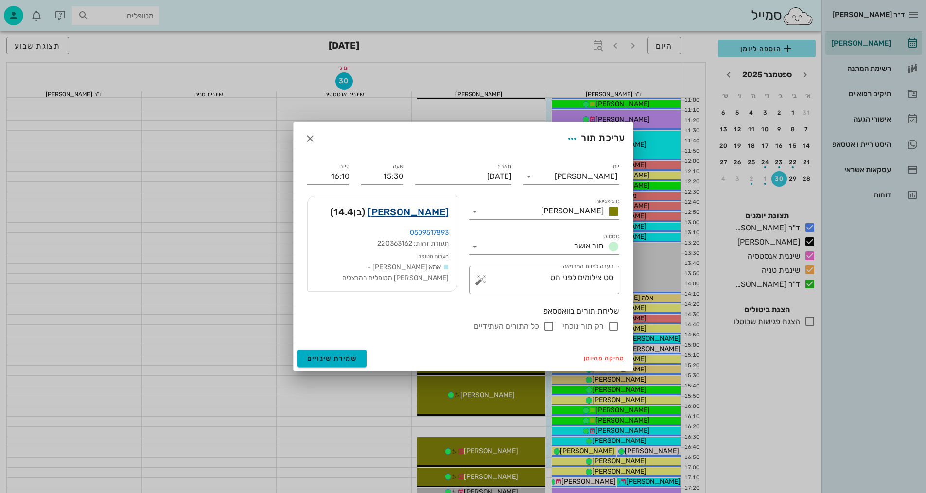
click at [435, 215] on link "[PERSON_NAME]" at bounding box center [408, 212] width 81 height 16
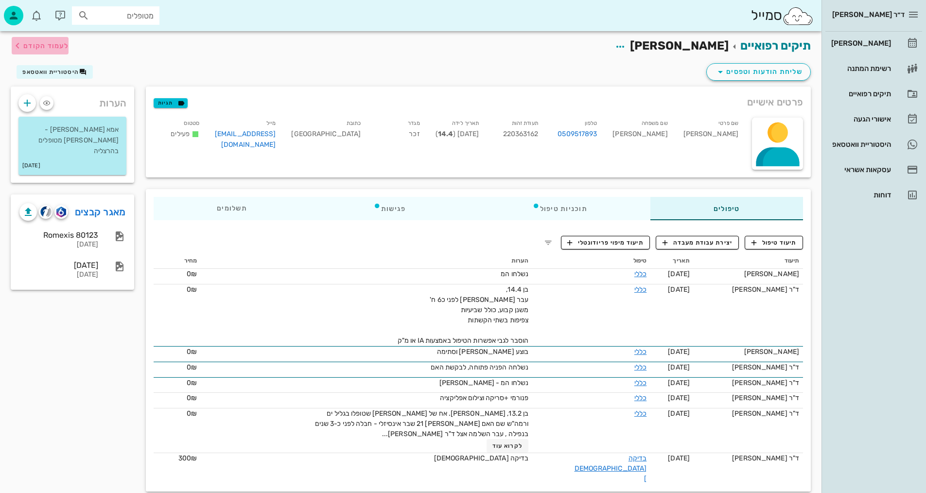
click at [55, 48] on span "לעמוד הקודם" at bounding box center [45, 46] width 45 height 8
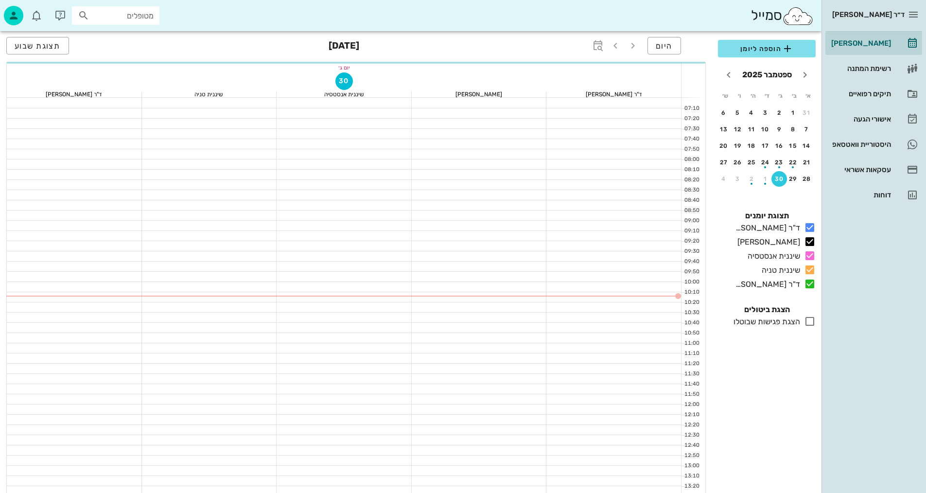
scroll to position [243, 0]
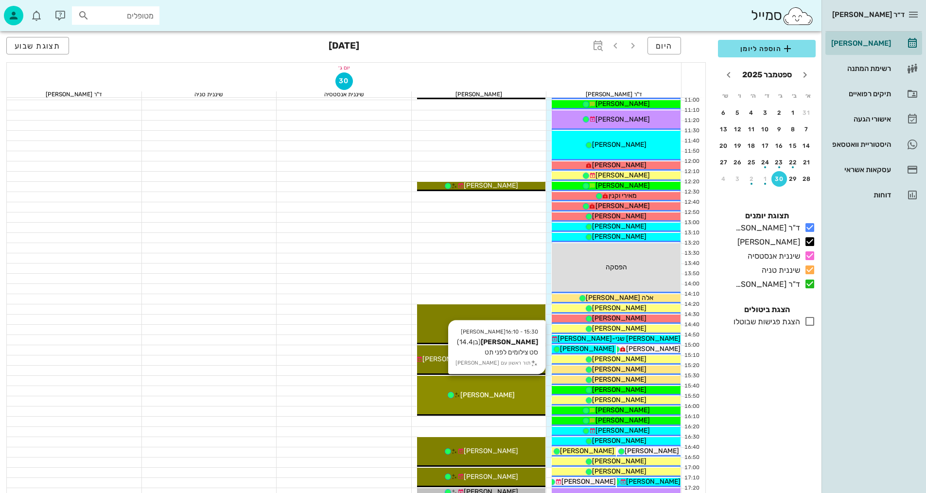
click at [476, 396] on span "[PERSON_NAME]" at bounding box center [487, 395] width 54 height 8
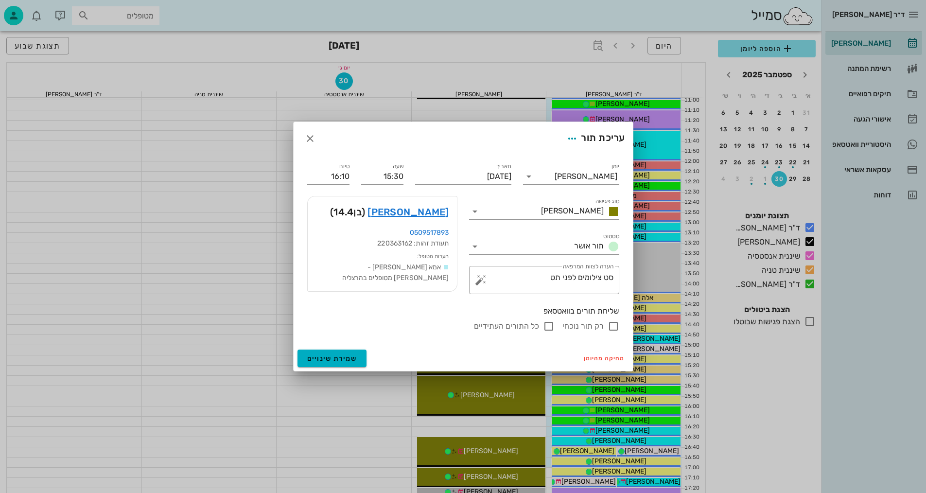
click at [189, 314] on div at bounding box center [463, 246] width 926 height 493
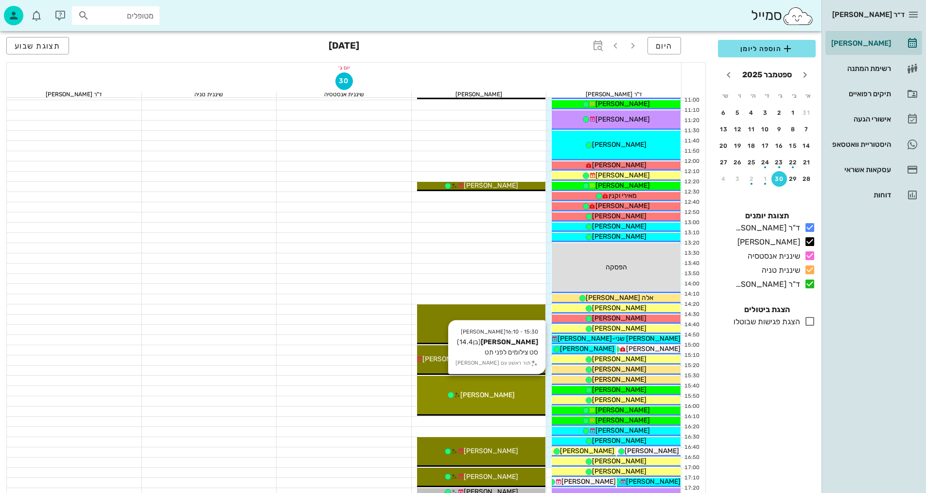
click at [477, 401] on div "15:30 - 16:10 [PERSON_NAME] (בן 14.4 ) סט צילומים לפני תט תור ראשון עם [PERSON_…" at bounding box center [481, 396] width 129 height 40
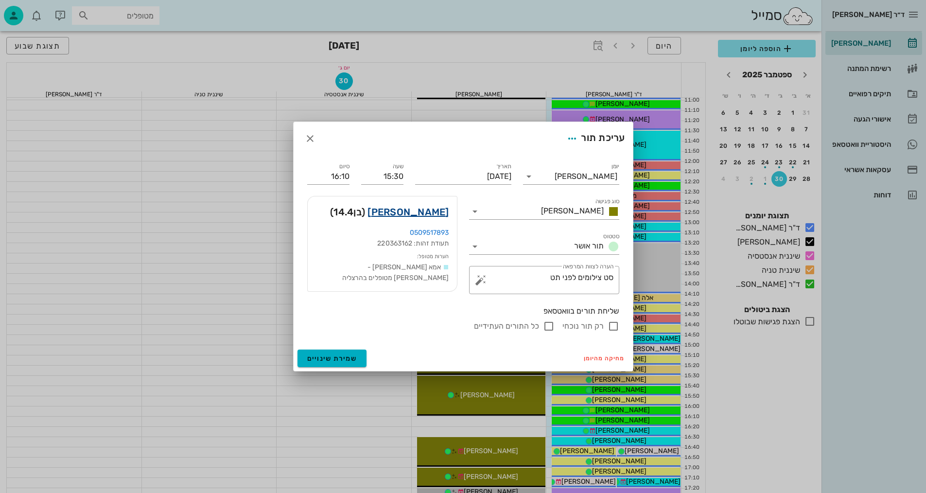
click at [431, 215] on link "[PERSON_NAME]" at bounding box center [408, 212] width 81 height 16
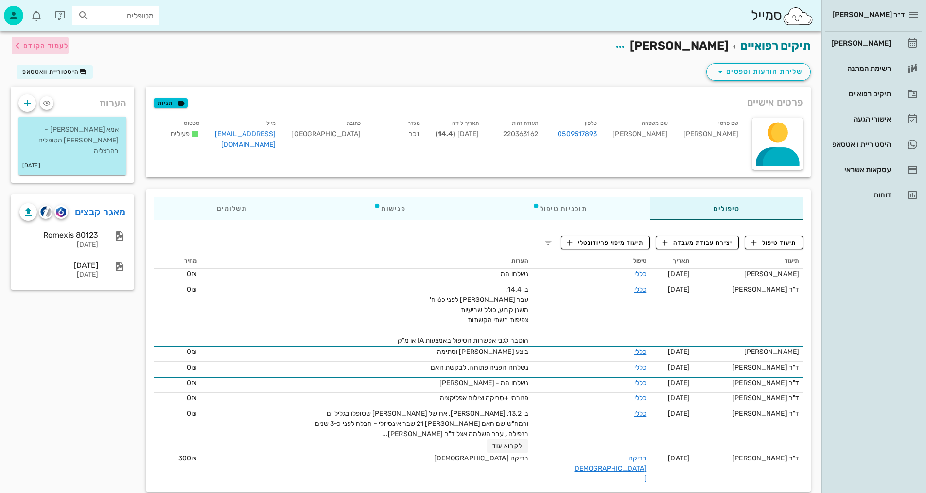
click at [63, 45] on span "לעמוד הקודם" at bounding box center [45, 46] width 45 height 8
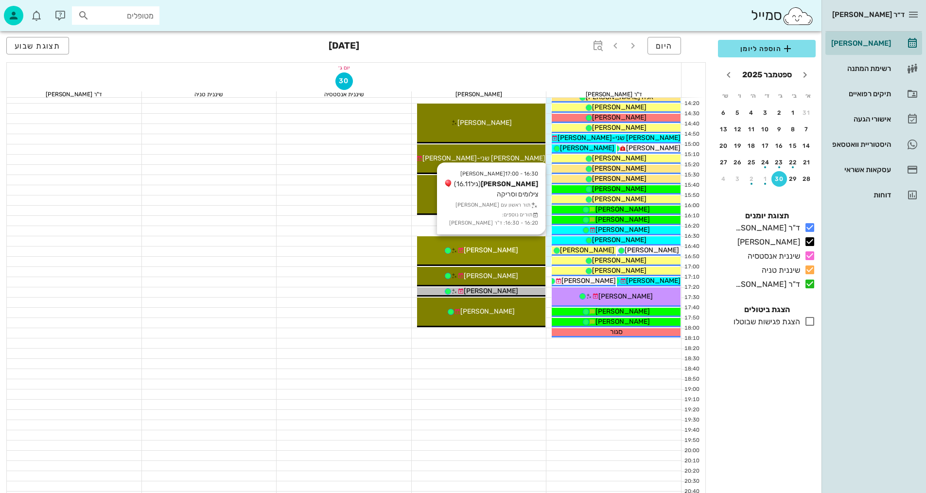
scroll to position [463, 0]
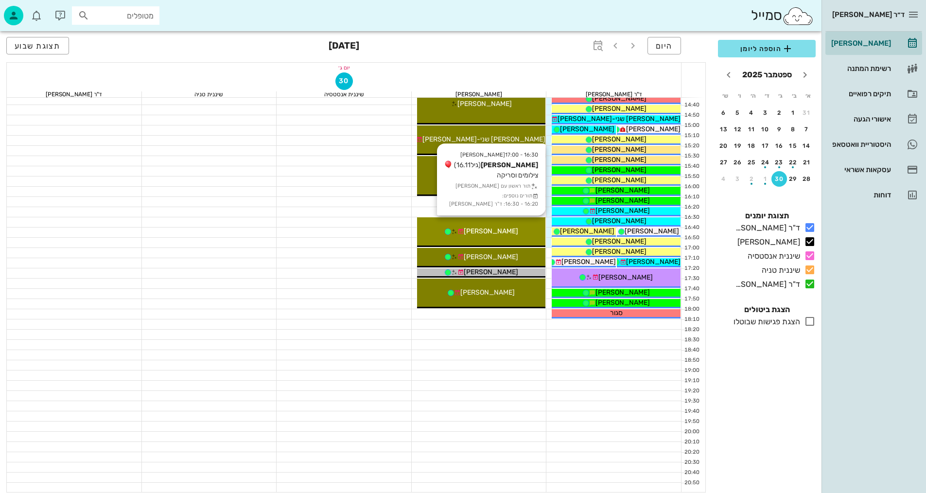
click at [506, 237] on div "16:30 - 17:00 [PERSON_NAME] (גיל 16.11 ) צילומים וסריקה תור ראשון עם [PERSON_NA…" at bounding box center [481, 232] width 129 height 30
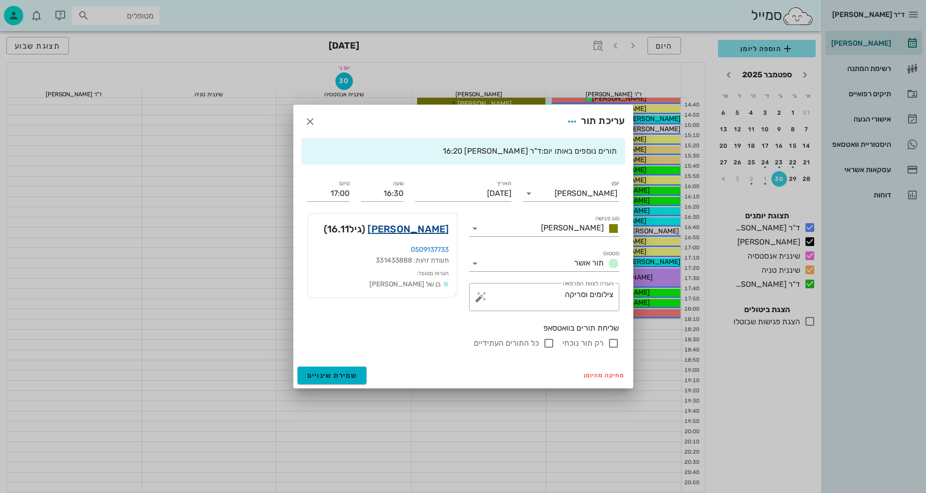
click at [422, 234] on link "[PERSON_NAME]" at bounding box center [408, 229] width 81 height 16
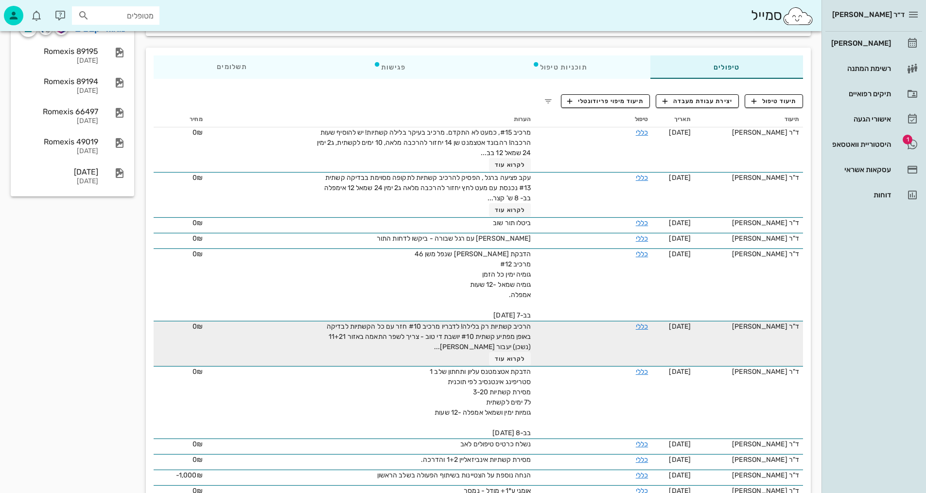
scroll to position [194, 0]
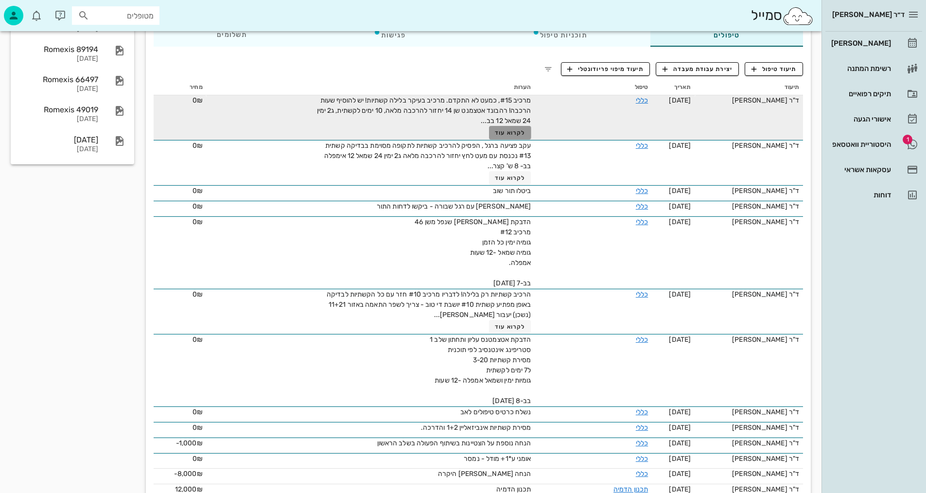
click at [505, 128] on button "לקרוא עוד" at bounding box center [510, 133] width 42 height 14
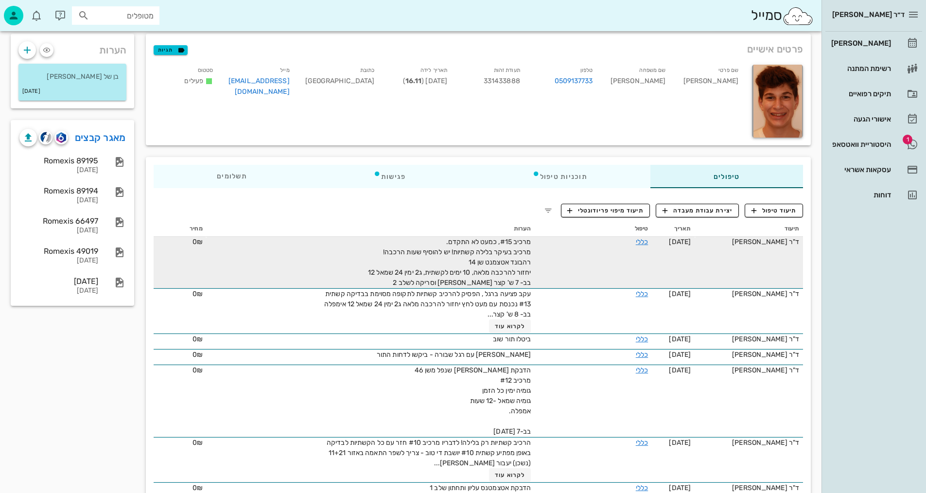
scroll to position [0, 0]
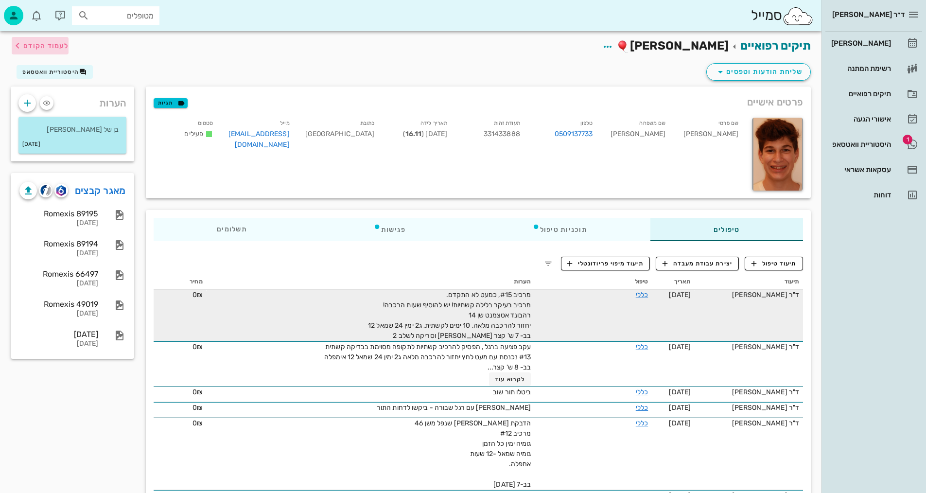
click at [54, 42] on span "לעמוד הקודם" at bounding box center [45, 46] width 45 height 8
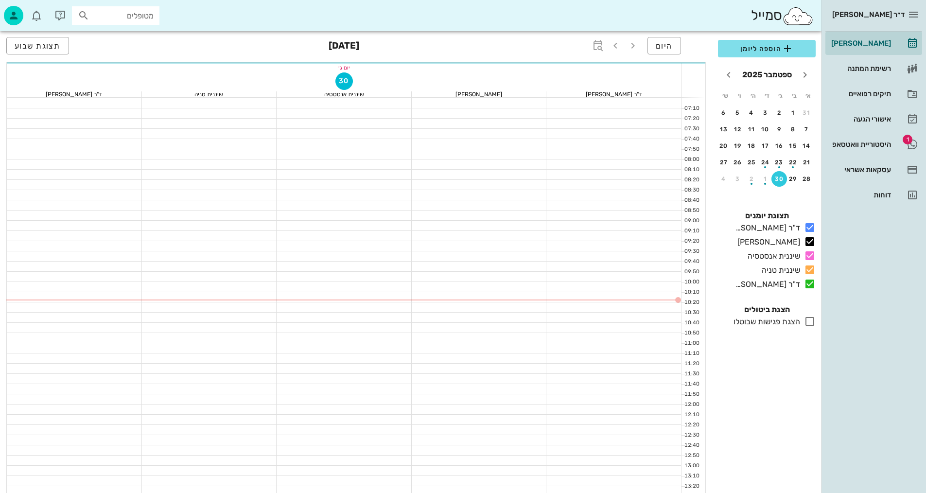
scroll to position [463, 0]
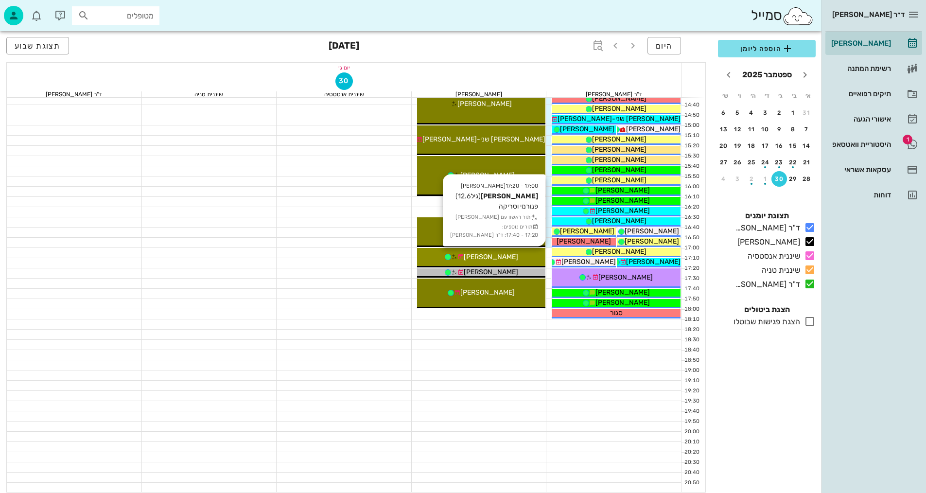
click at [512, 252] on div "[PERSON_NAME]" at bounding box center [481, 257] width 129 height 10
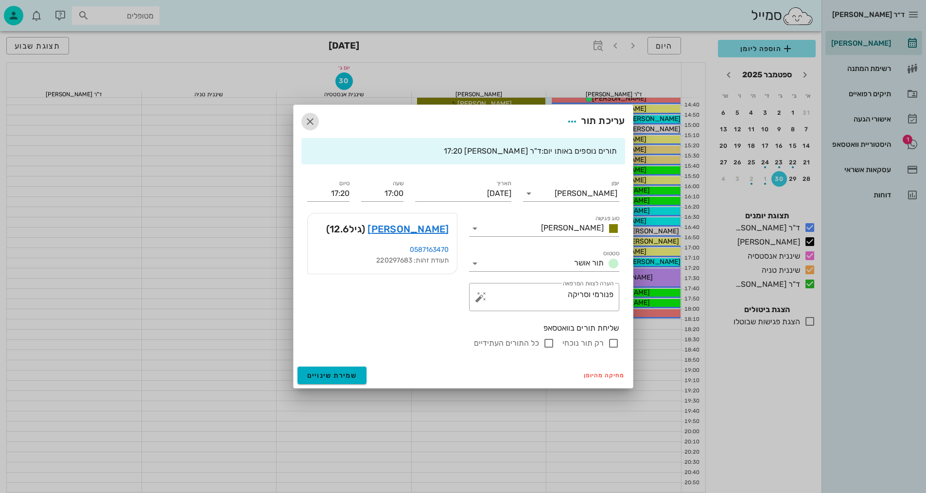
click at [310, 120] on icon "button" at bounding box center [310, 122] width 12 height 12
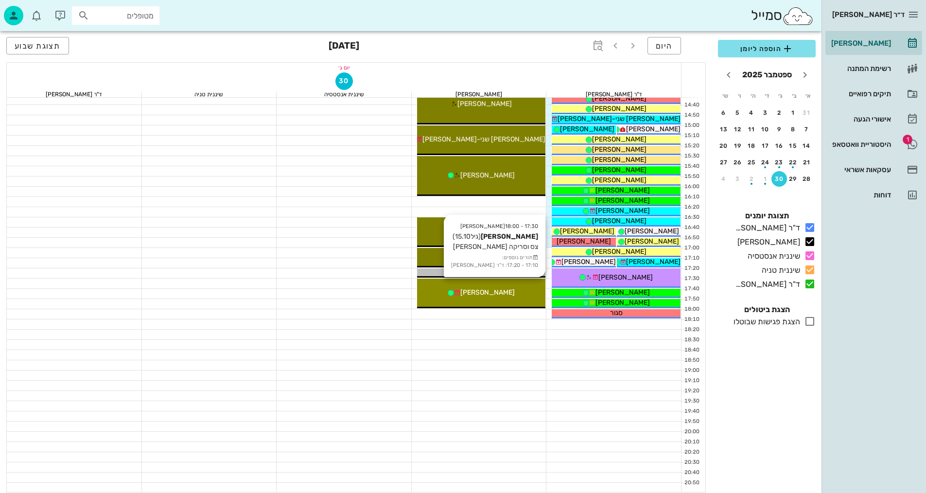
click at [521, 297] on div "17:30 - 18:00 [PERSON_NAME] (גיל 15.10 ) צס וסריקה חוב [PERSON_NAME] לויורה תור…" at bounding box center [481, 294] width 129 height 30
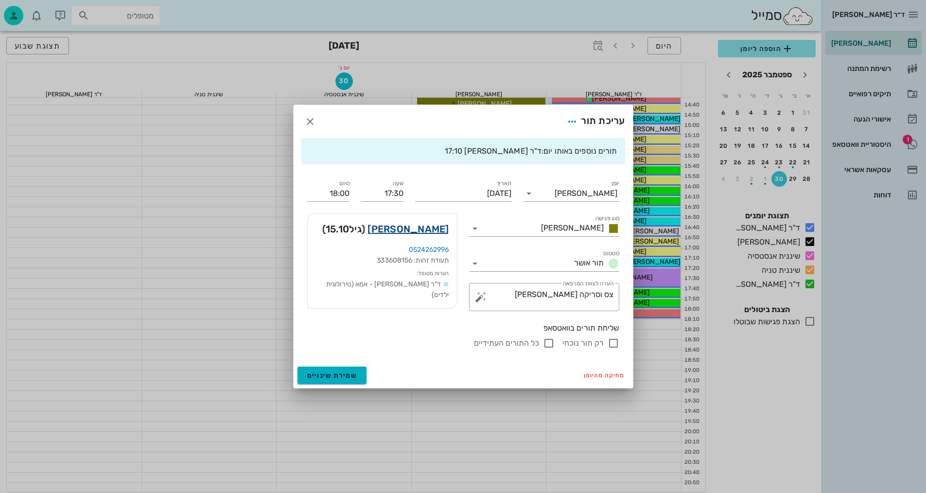
click at [438, 233] on link "[PERSON_NAME]" at bounding box center [408, 229] width 81 height 16
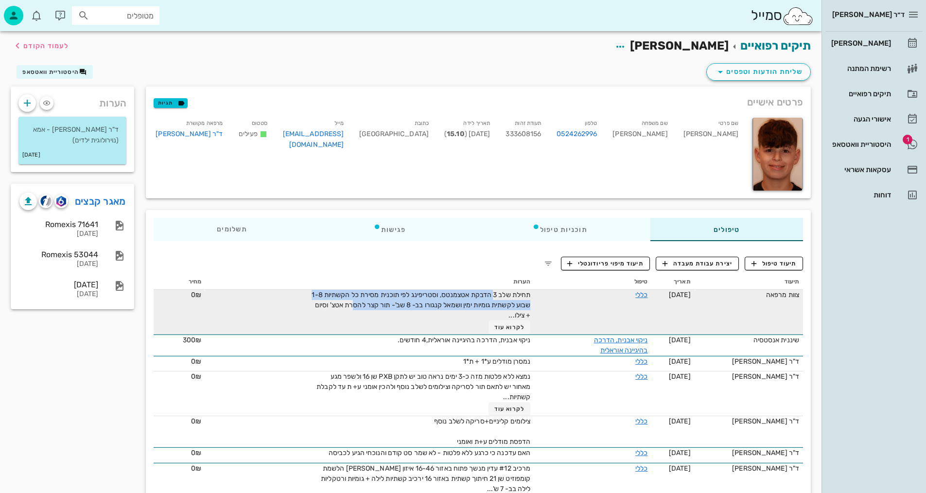
drag, startPoint x: 489, startPoint y: 294, endPoint x: 357, endPoint y: 307, distance: 132.4
click at [338, 303] on span "תחילת שלב 3 הדבקת אטצמנטס, וסטריפינג לפי תוכנית מסירת כל הקשתיות 1-8 שבוע לקשתי…" at bounding box center [421, 305] width 219 height 29
click at [404, 308] on span "תחילת שלב 3 הדבקת אטצמנטס, וסטריפינג לפי תוכנית מסירת כל הקשתיות 1-8 שבוע לקשתי…" at bounding box center [421, 305] width 219 height 29
click at [503, 333] on button "לקרוא עוד" at bounding box center [510, 327] width 42 height 14
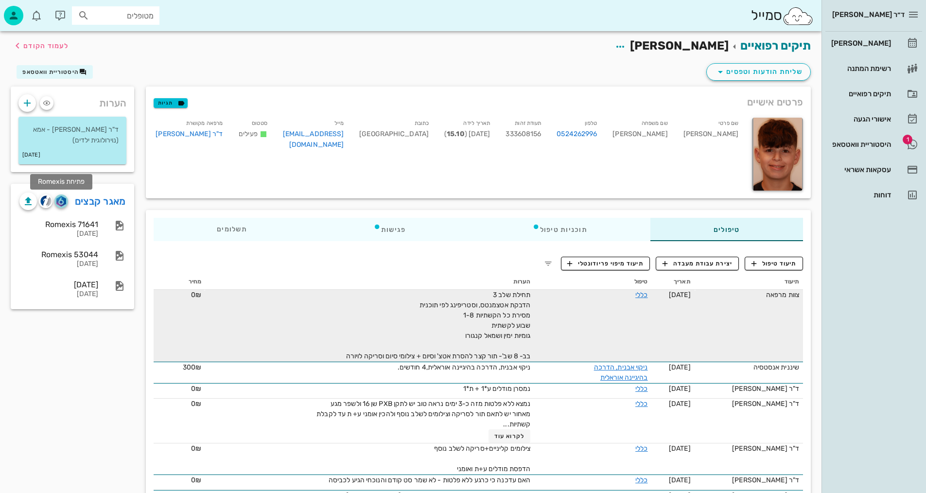
click at [66, 199] on img "button" at bounding box center [60, 201] width 9 height 11
click at [32, 48] on span "לעמוד הקודם" at bounding box center [45, 46] width 45 height 8
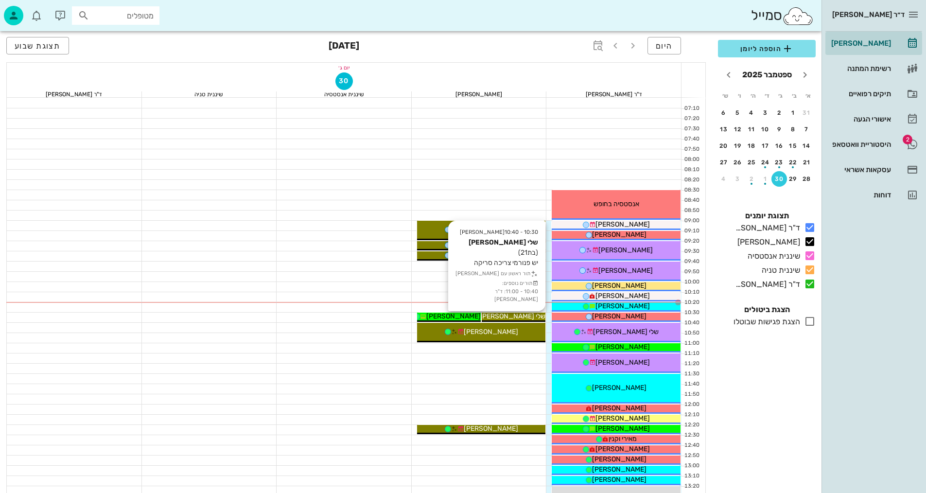
click at [515, 318] on span "שלי [PERSON_NAME]" at bounding box center [513, 316] width 66 height 8
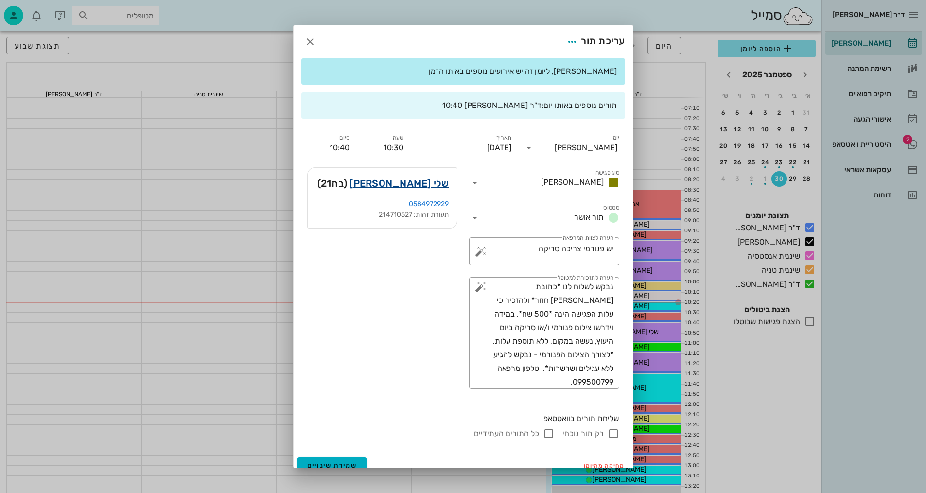
click at [438, 185] on link "שלי [PERSON_NAME]" at bounding box center [399, 183] width 99 height 16
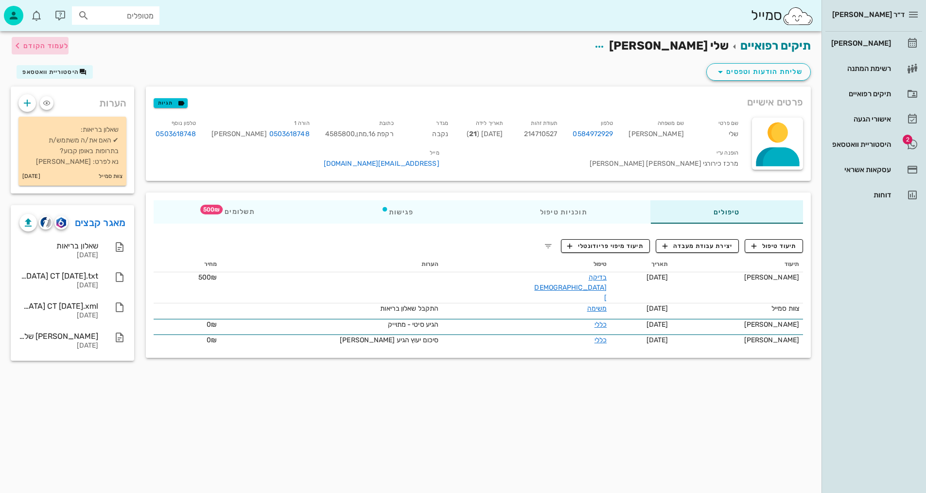
click at [42, 44] on span "לעמוד הקודם" at bounding box center [45, 46] width 45 height 8
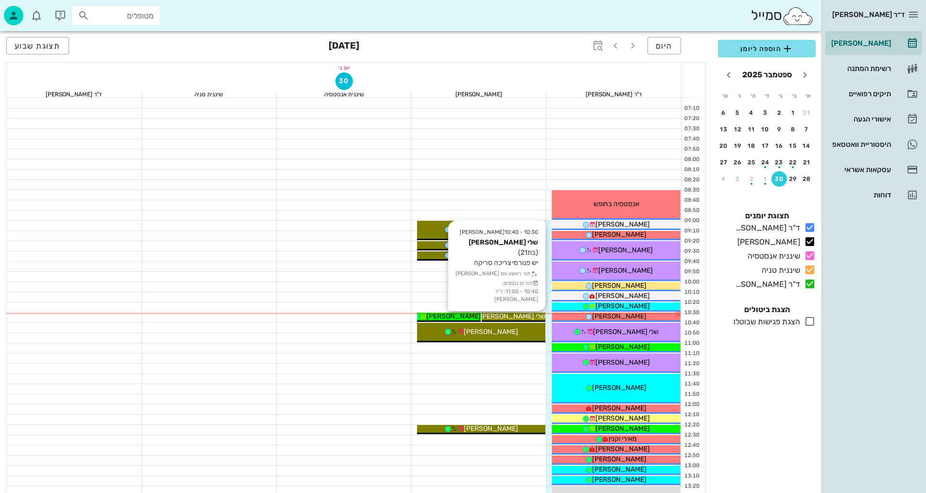
click at [520, 315] on span "שלי [PERSON_NAME]" at bounding box center [513, 316] width 66 height 8
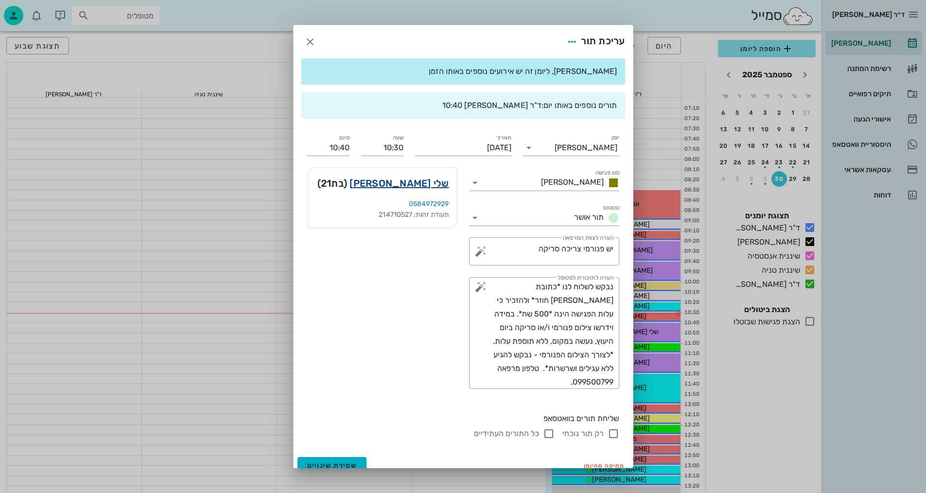
click at [443, 179] on link "שלי [PERSON_NAME]" at bounding box center [399, 183] width 99 height 16
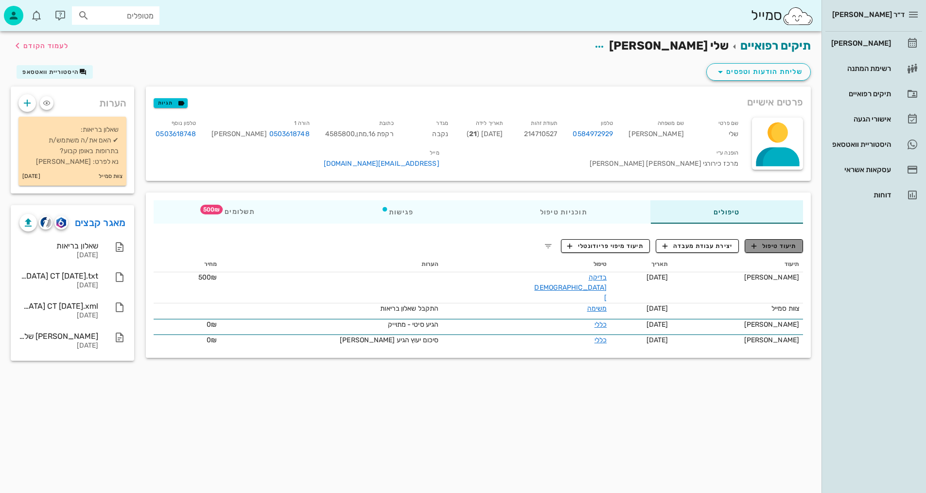
click at [766, 250] on span "תיעוד טיפול" at bounding box center [774, 246] width 45 height 9
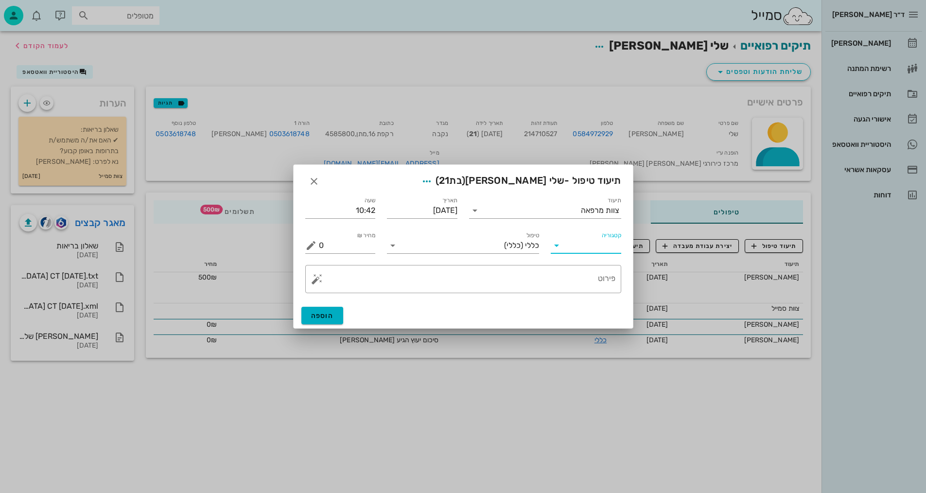
click at [585, 242] on input "קטגוריה" at bounding box center [593, 246] width 55 height 16
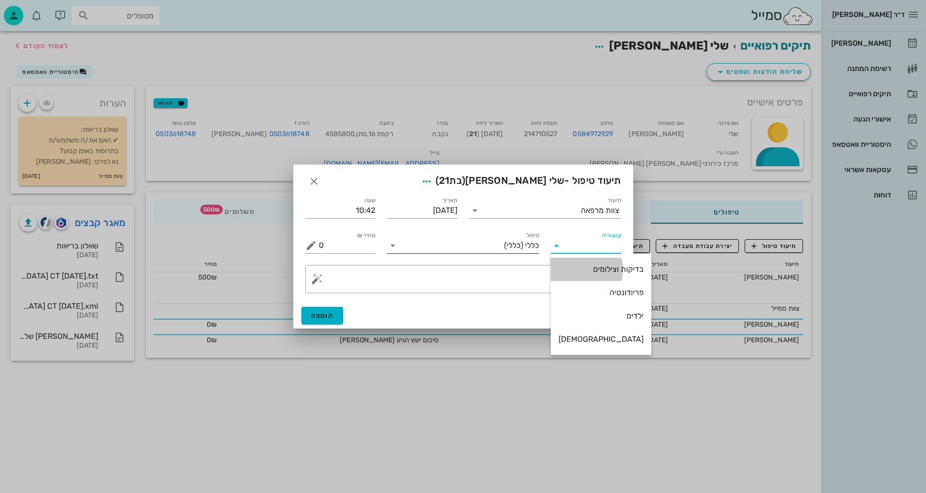
drag, startPoint x: 579, startPoint y: 274, endPoint x: 511, endPoint y: 247, distance: 73.4
click at [578, 273] on div "בדיקות וצילומים" at bounding box center [601, 268] width 85 height 9
type input "בדיקות וצילומים"
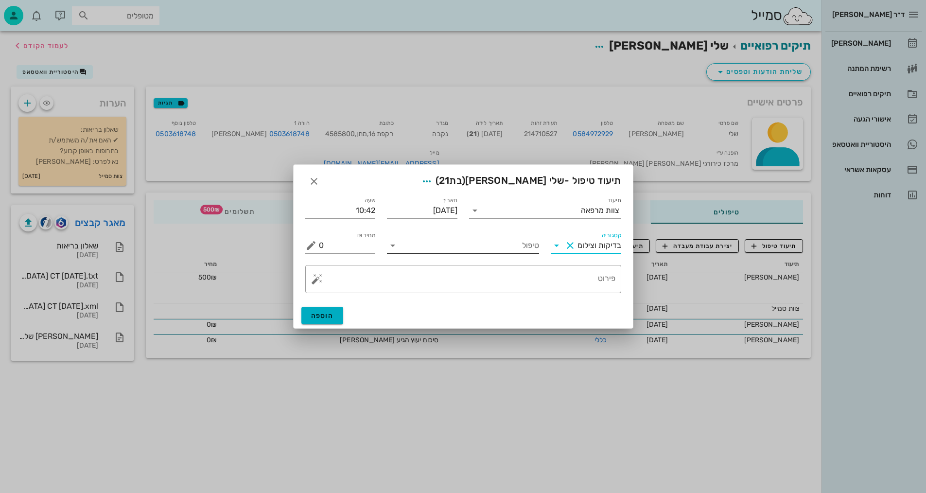
click at [501, 246] on input "טיפול" at bounding box center [470, 246] width 139 height 16
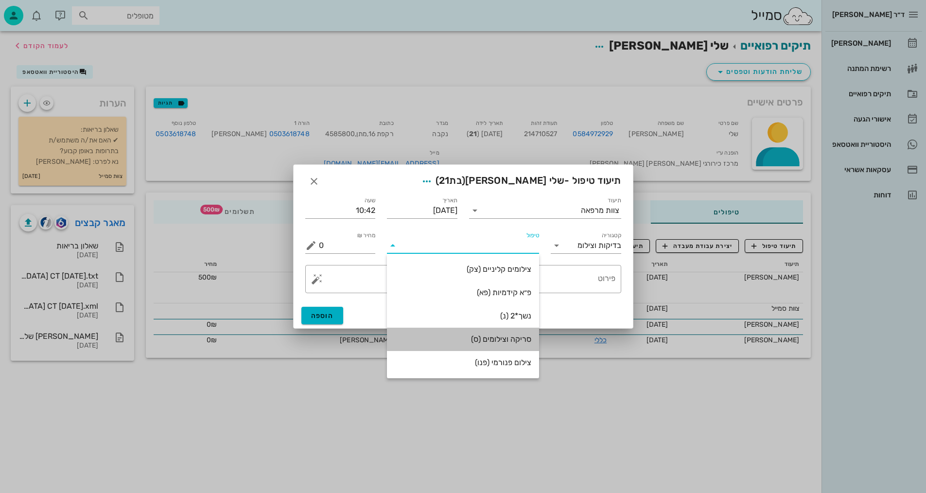
click at [499, 338] on div "סריקה וצילומים (ס)" at bounding box center [463, 338] width 137 height 9
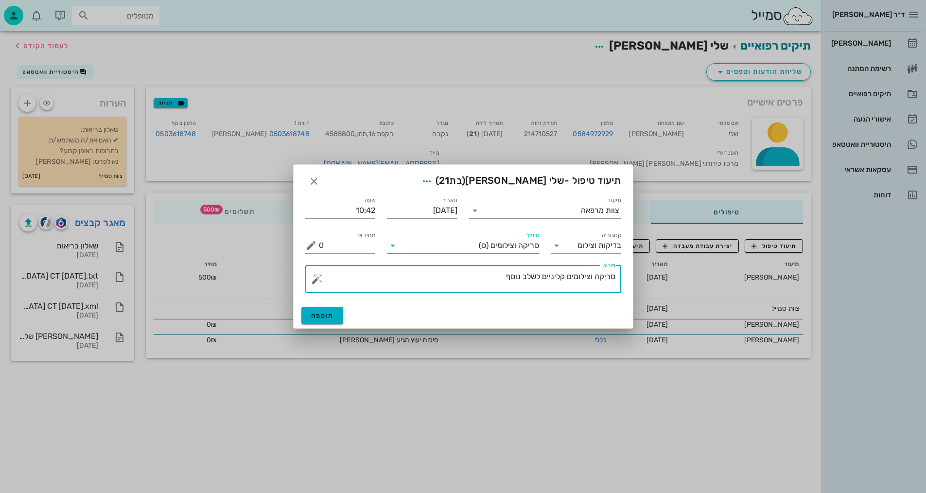
drag, startPoint x: 501, startPoint y: 277, endPoint x: 597, endPoint y: 272, distance: 95.9
click at [593, 278] on textarea "סריקה וצילומים קליניים לשלב נוסף" at bounding box center [467, 281] width 297 height 23
type textarea "[PERSON_NAME] , תמונת אפליקציה, וסרטון - [PERSON_NAME]"
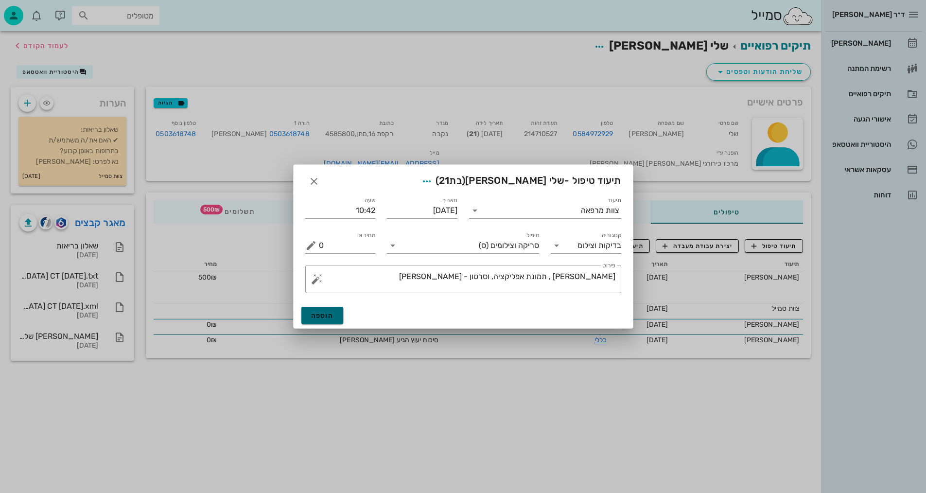
click at [327, 316] on span "הוספה" at bounding box center [322, 316] width 23 height 8
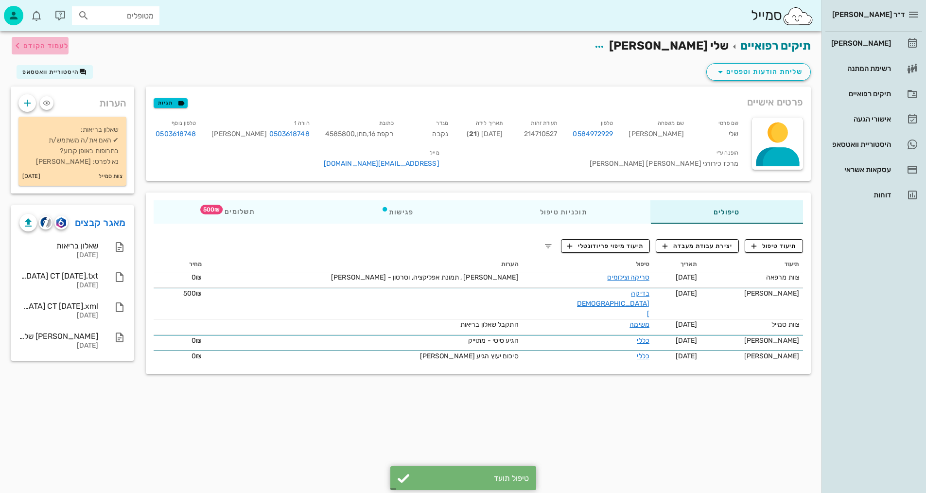
click at [47, 45] on span "לעמוד הקודם" at bounding box center [45, 46] width 45 height 8
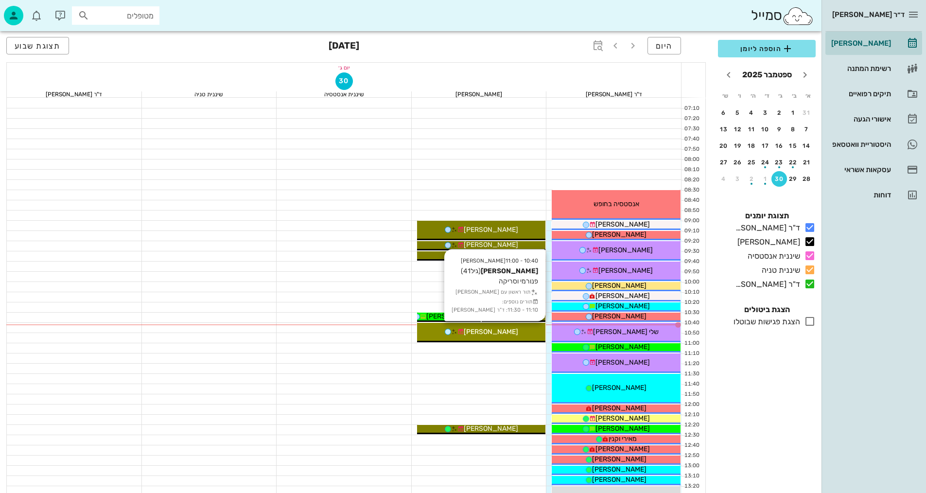
click at [496, 330] on span "[PERSON_NAME]" at bounding box center [491, 332] width 54 height 8
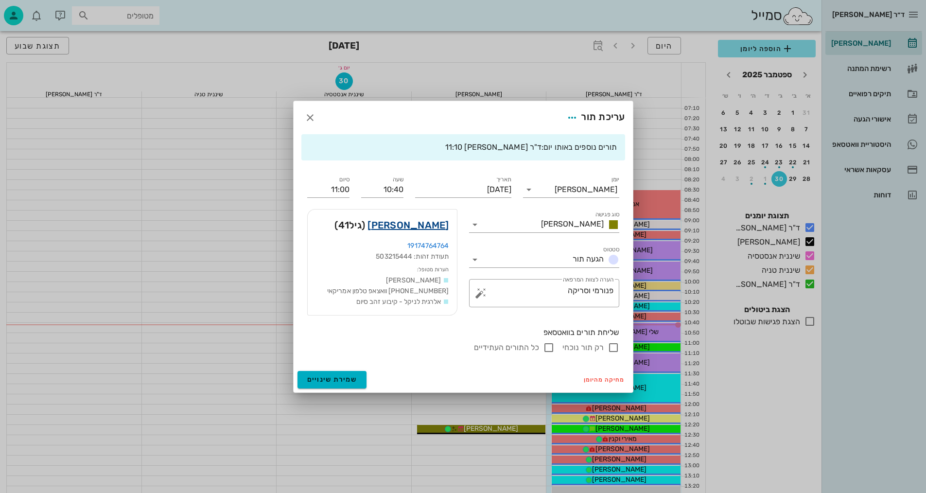
click at [430, 228] on link "[PERSON_NAME]" at bounding box center [408, 225] width 81 height 16
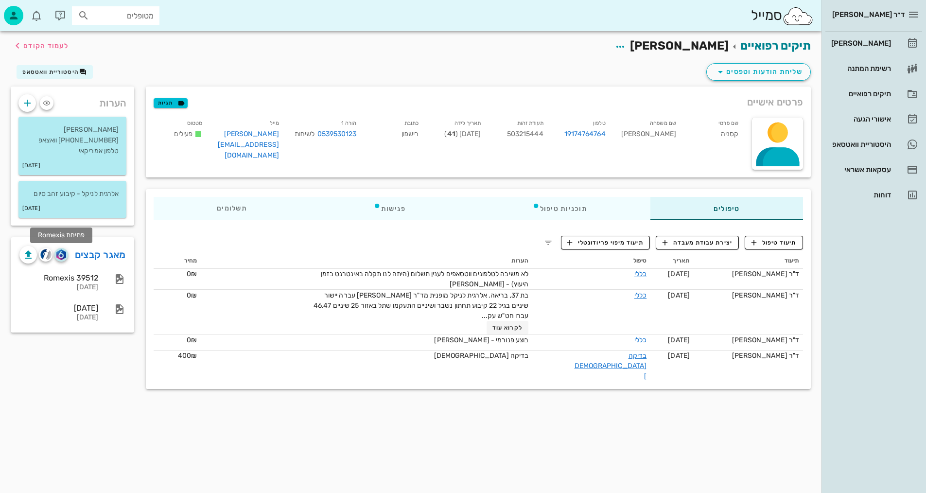
click at [62, 256] on img "button" at bounding box center [60, 254] width 9 height 11
click at [773, 245] on span "תיעוד טיפול" at bounding box center [774, 242] width 45 height 9
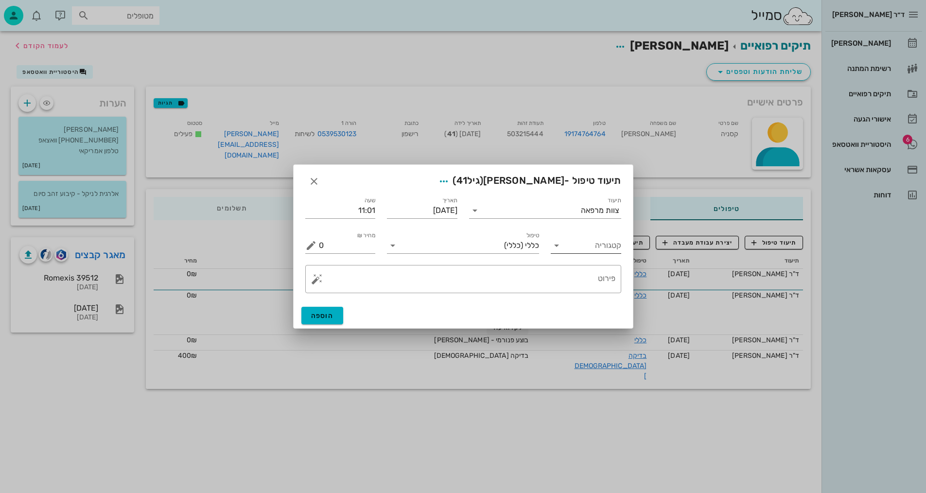
click at [573, 249] on input "קטגוריה" at bounding box center [593, 246] width 55 height 16
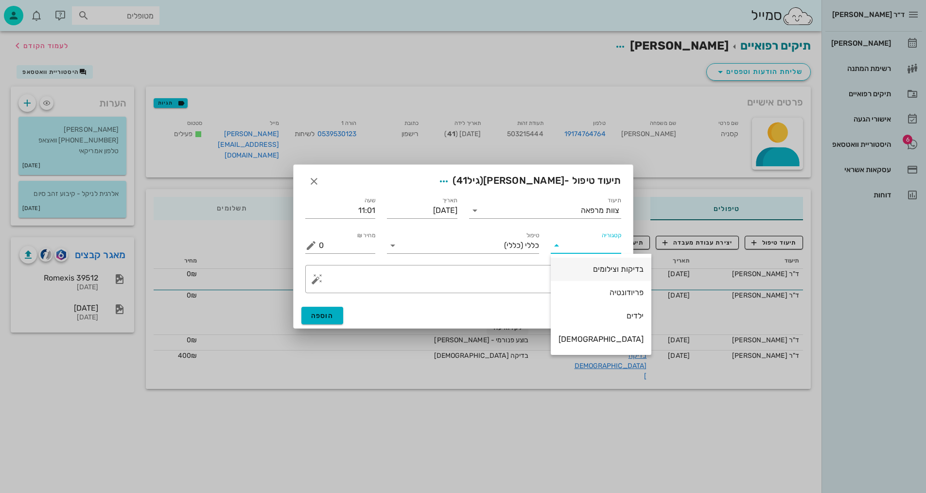
drag, startPoint x: 588, startPoint y: 267, endPoint x: 571, endPoint y: 269, distance: 17.1
click at [588, 266] on div "בדיקות וצילומים" at bounding box center [601, 268] width 85 height 9
type input "בדיקות וצילומים"
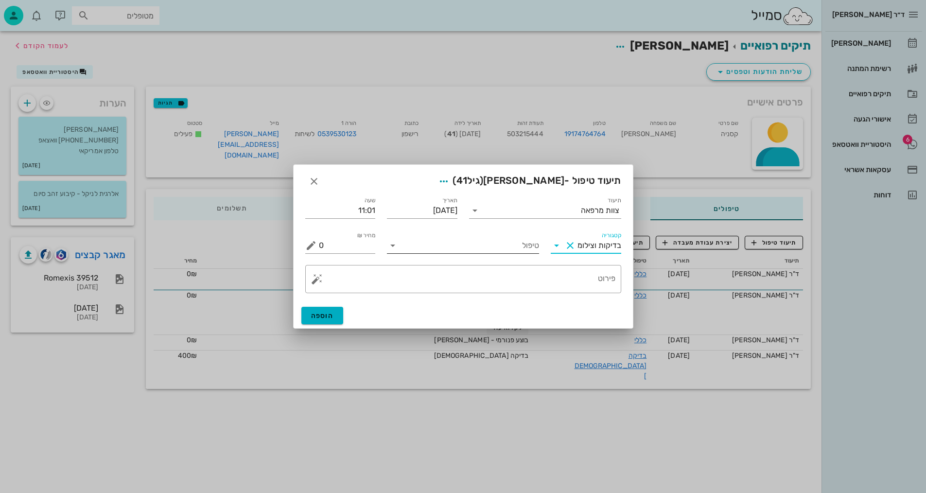
click at [509, 251] on input "טיפול" at bounding box center [470, 246] width 139 height 16
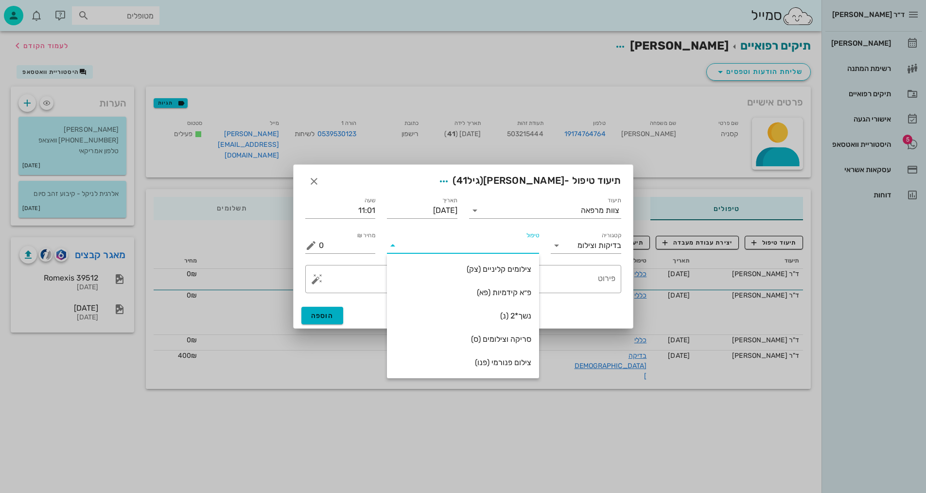
click at [880, 278] on div at bounding box center [463, 246] width 926 height 493
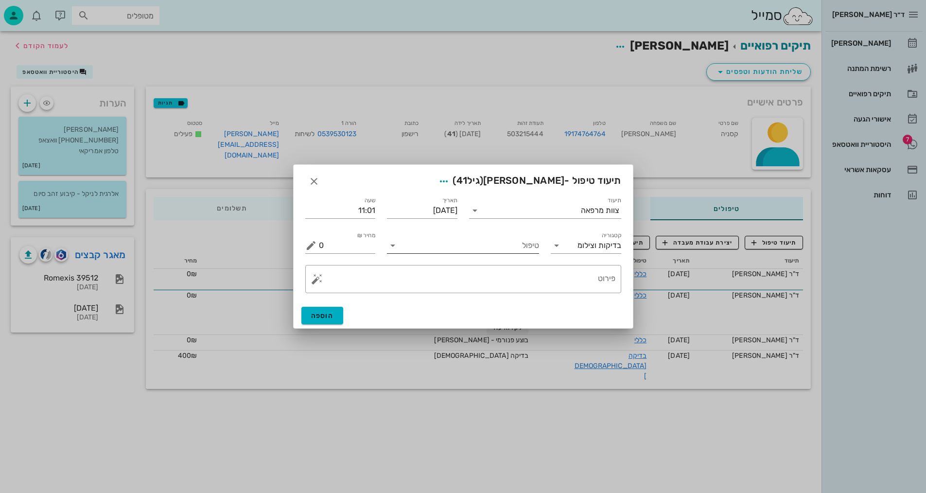
click at [485, 243] on input "טיפול" at bounding box center [470, 246] width 139 height 16
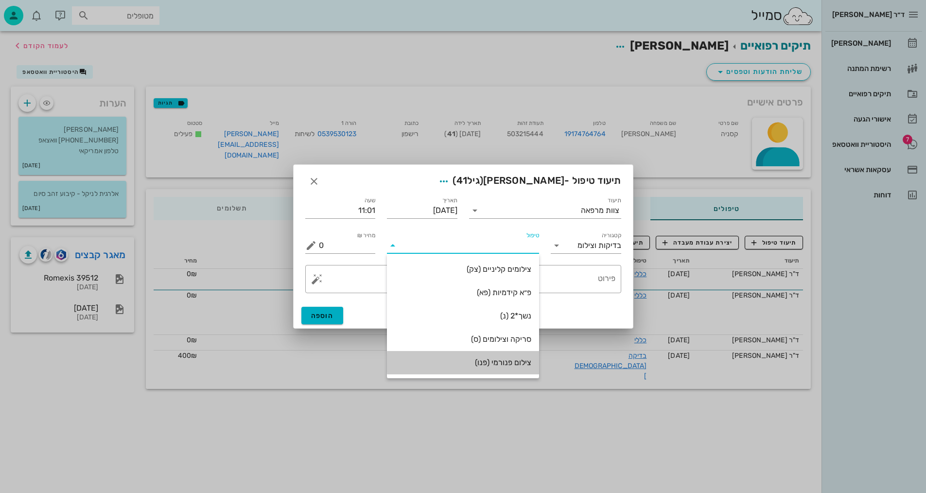
drag, startPoint x: 504, startPoint y: 357, endPoint x: 541, endPoint y: 307, distance: 62.2
click at [503, 355] on div "צילום פנורמי (פנו)" at bounding box center [463, 362] width 137 height 21
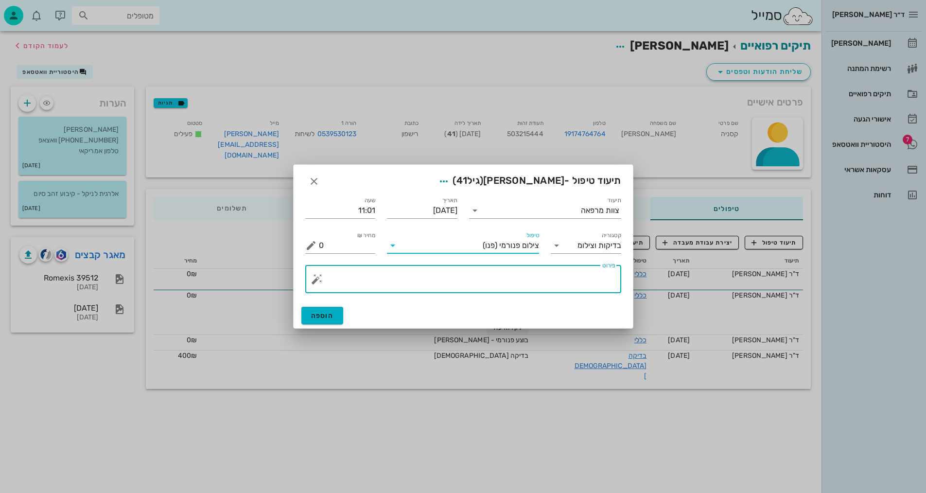
click at [585, 274] on textarea "פירוט" at bounding box center [467, 281] width 297 height 23
type textarea "פנורמי, סריקה, צילום אפליקציה וסרטון - [PERSON_NAME]"
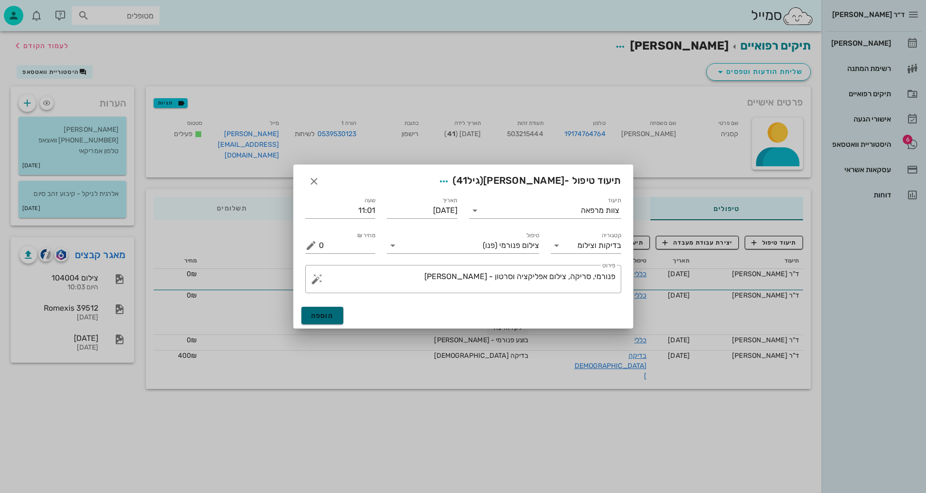
click at [332, 313] on button "הוספה" at bounding box center [322, 316] width 42 height 18
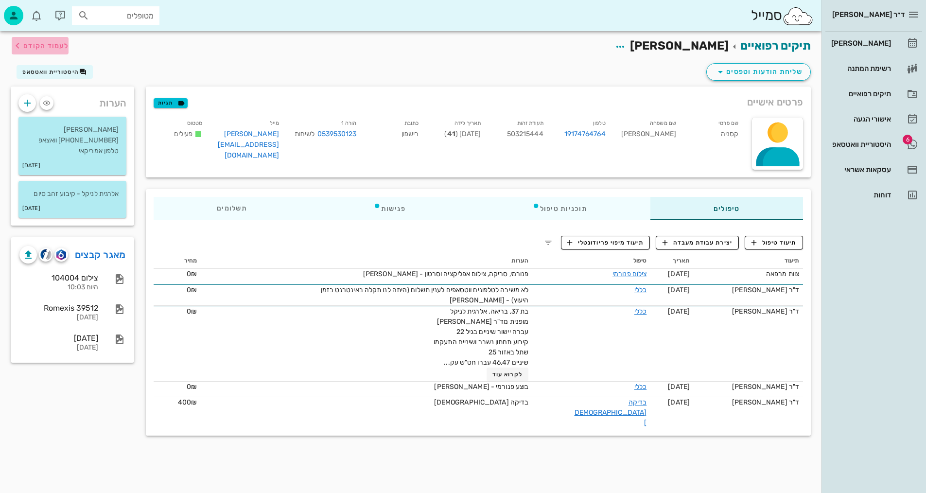
click at [59, 44] on span "לעמוד הקודם" at bounding box center [45, 46] width 45 height 8
